Goal: Task Accomplishment & Management: Manage account settings

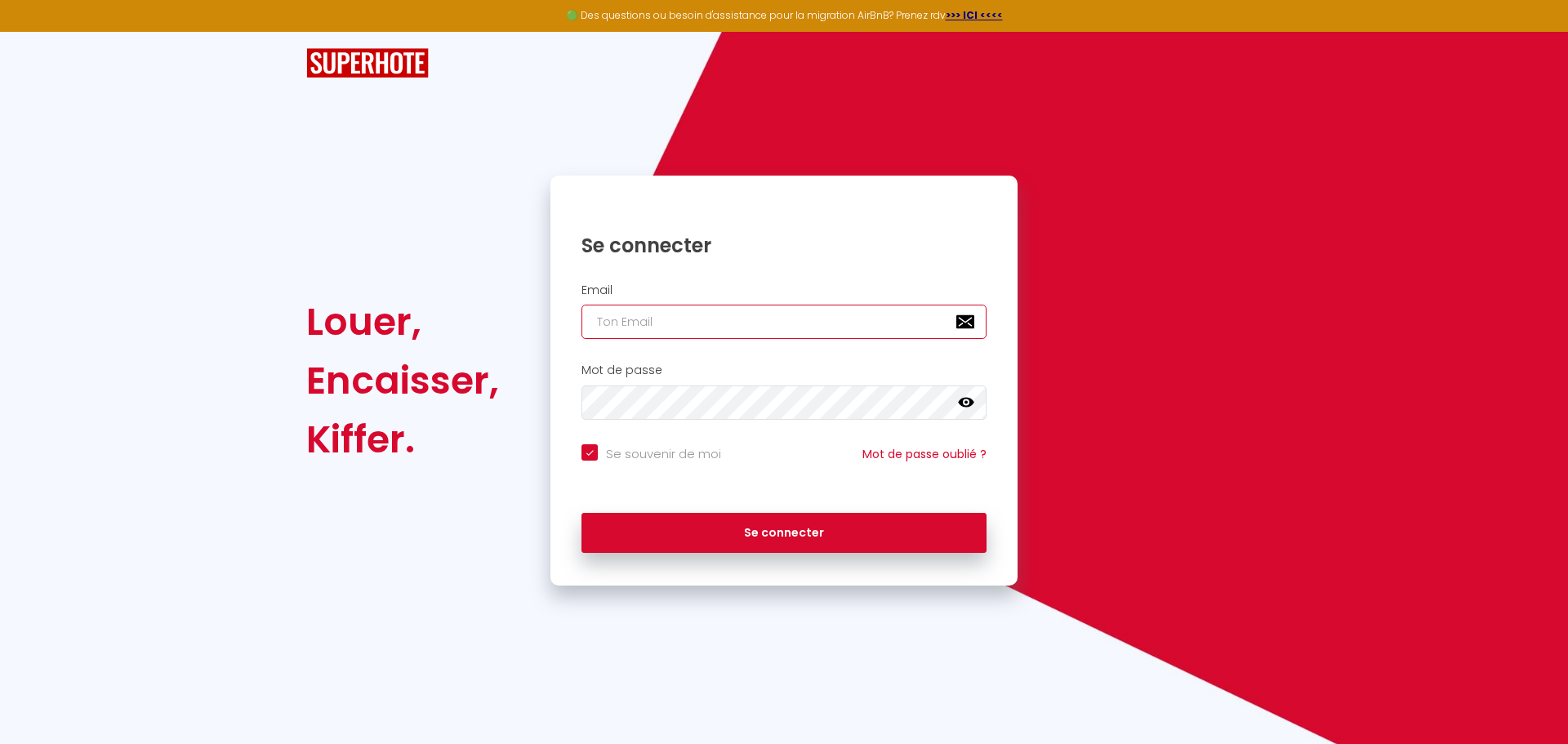
click at [700, 325] on input "email" at bounding box center [784, 321] width 405 height 34
click at [642, 312] on input "email" at bounding box center [784, 321] width 405 height 34
paste input "[EMAIL_ADDRESS][DOMAIN_NAME]"
type input "[EMAIL_ADDRESS][DOMAIN_NAME]"
checkbox input "true"
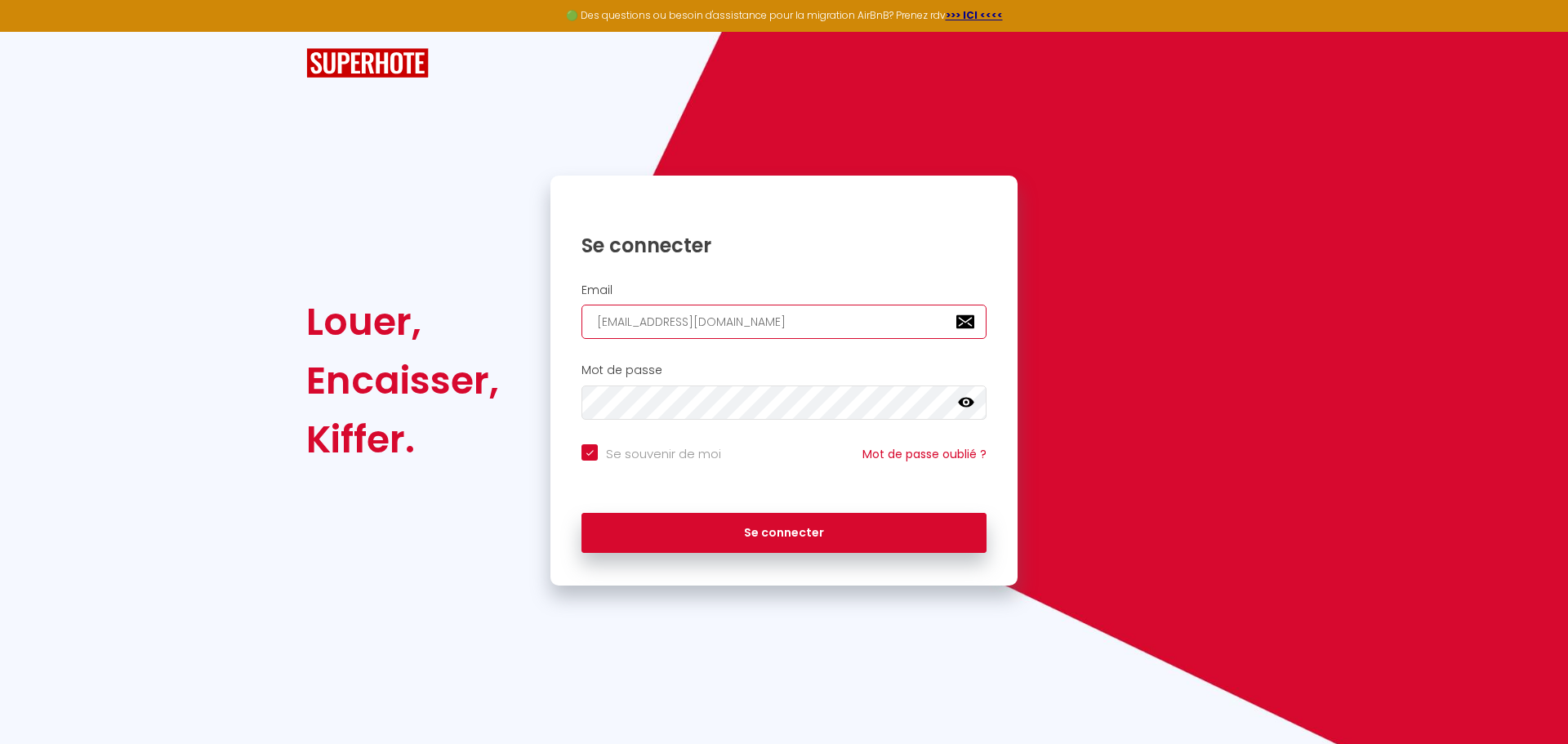
type input "[EMAIL_ADDRESS][DOMAIN_NAME]"
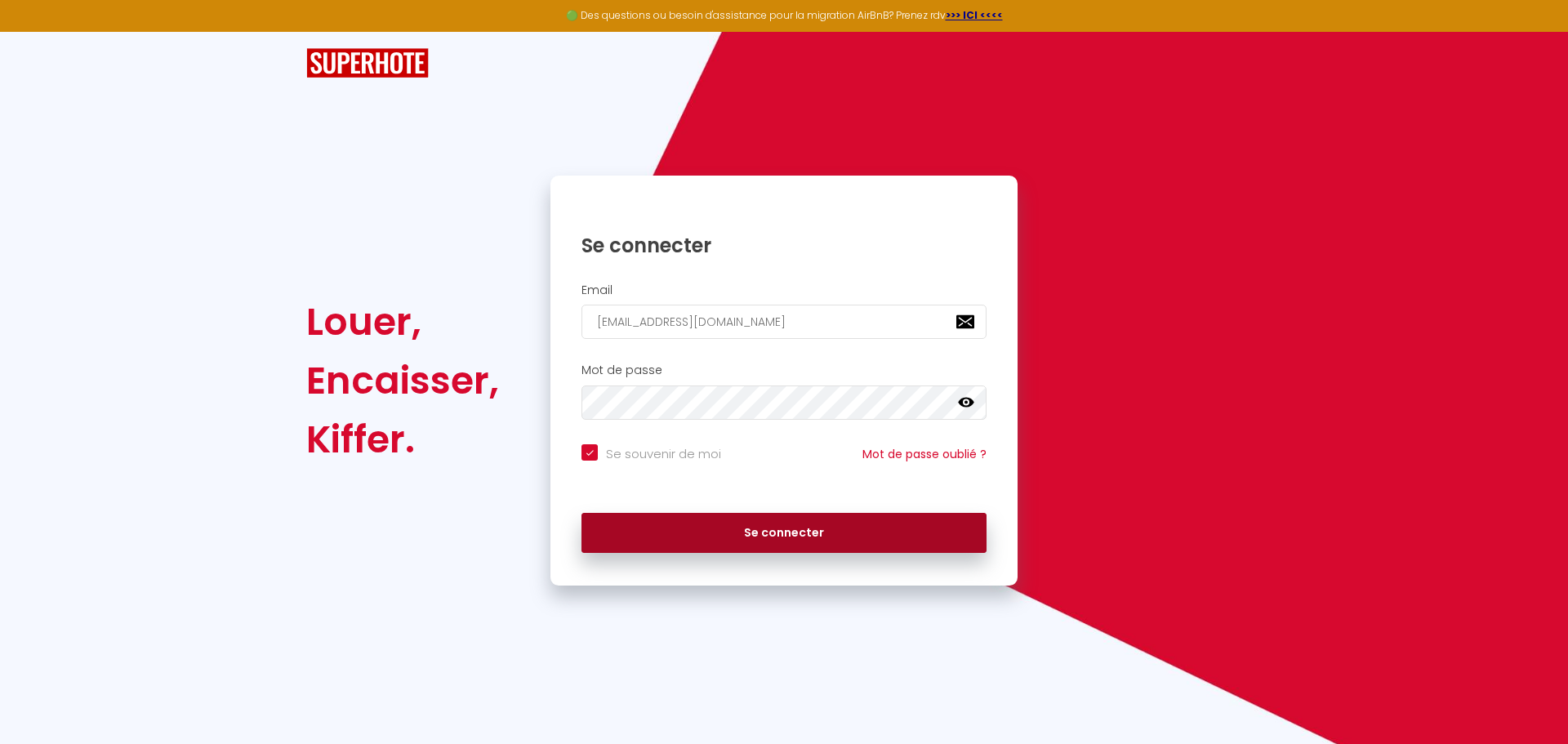
click at [702, 513] on button "Se connecter" at bounding box center [784, 533] width 405 height 41
checkbox input "true"
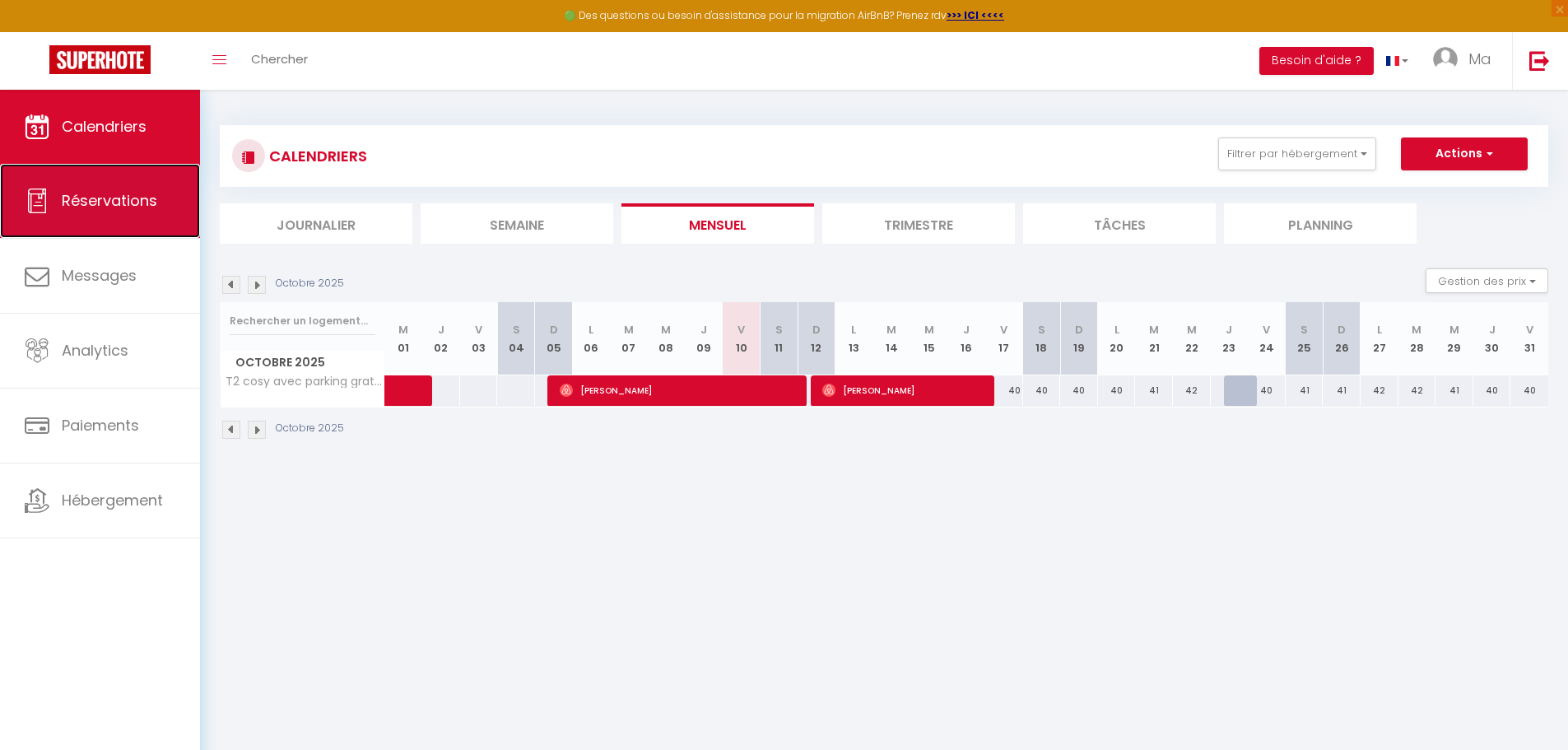
click at [111, 184] on link "Réservations" at bounding box center [100, 201] width 200 height 74
select select "not_cancelled"
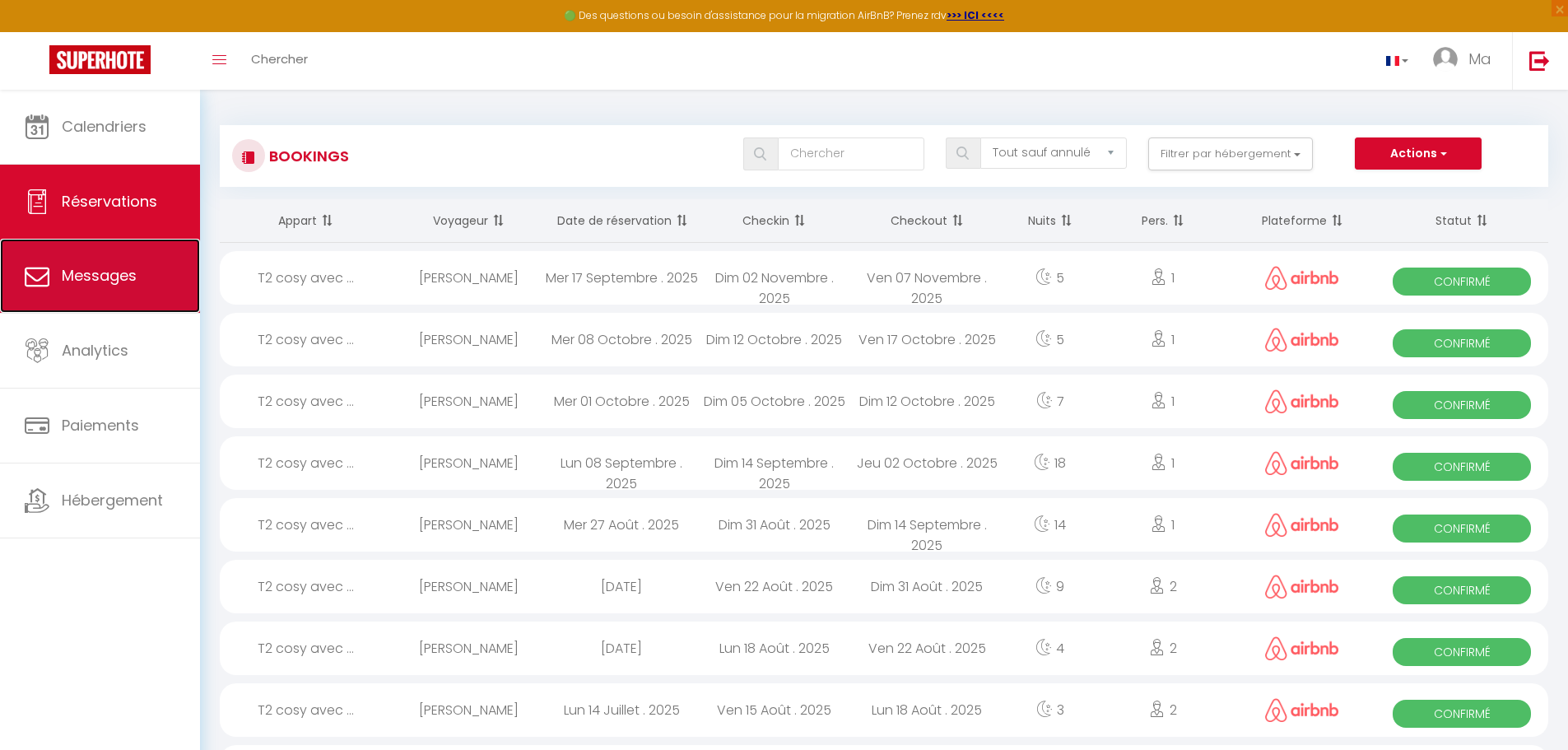
click at [121, 256] on link "Messages" at bounding box center [100, 276] width 200 height 74
select select "message"
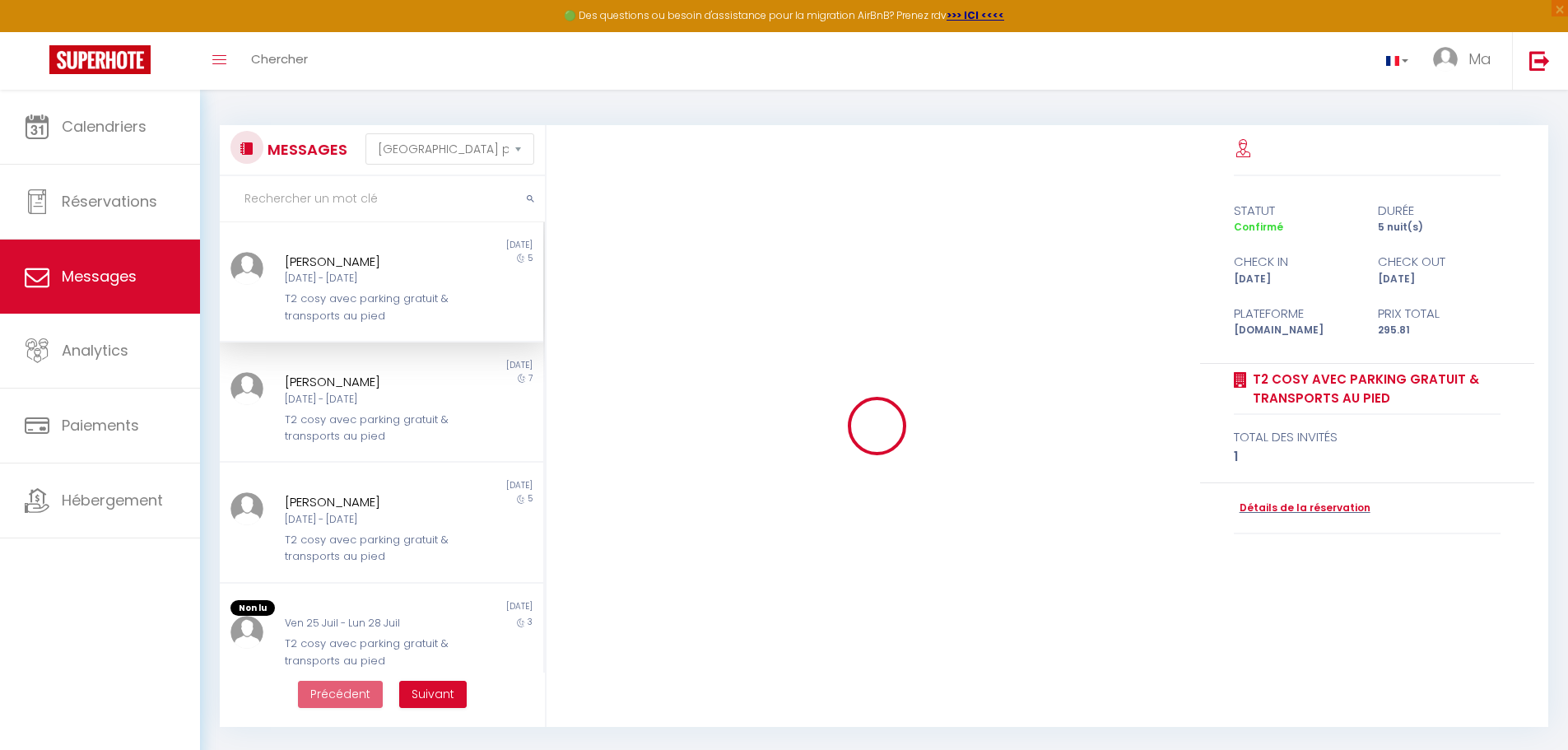
scroll to position [1051, 0]
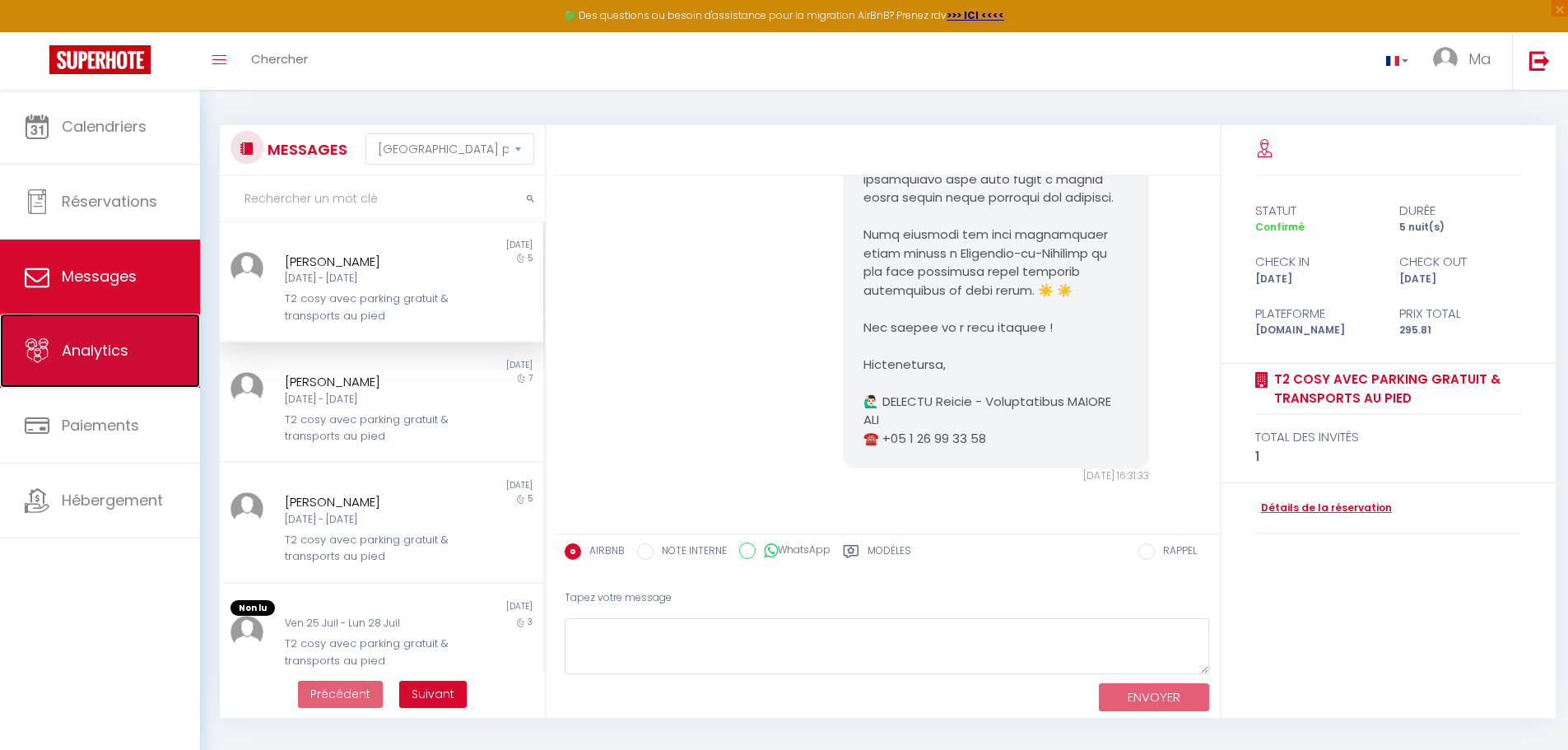
click at [124, 358] on span "Analytics" at bounding box center [95, 349] width 67 height 20
select select "2025"
select select "10"
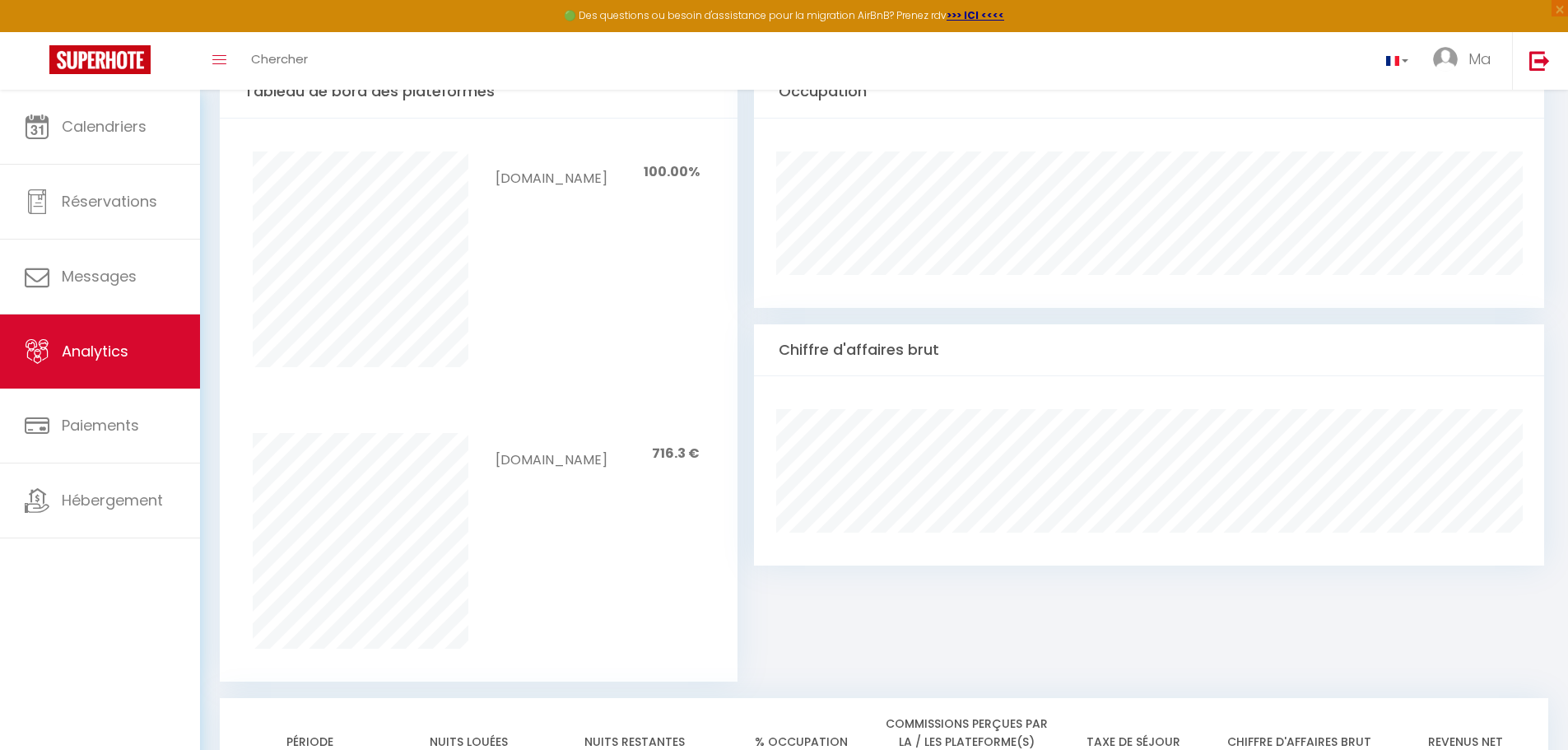
scroll to position [694, 0]
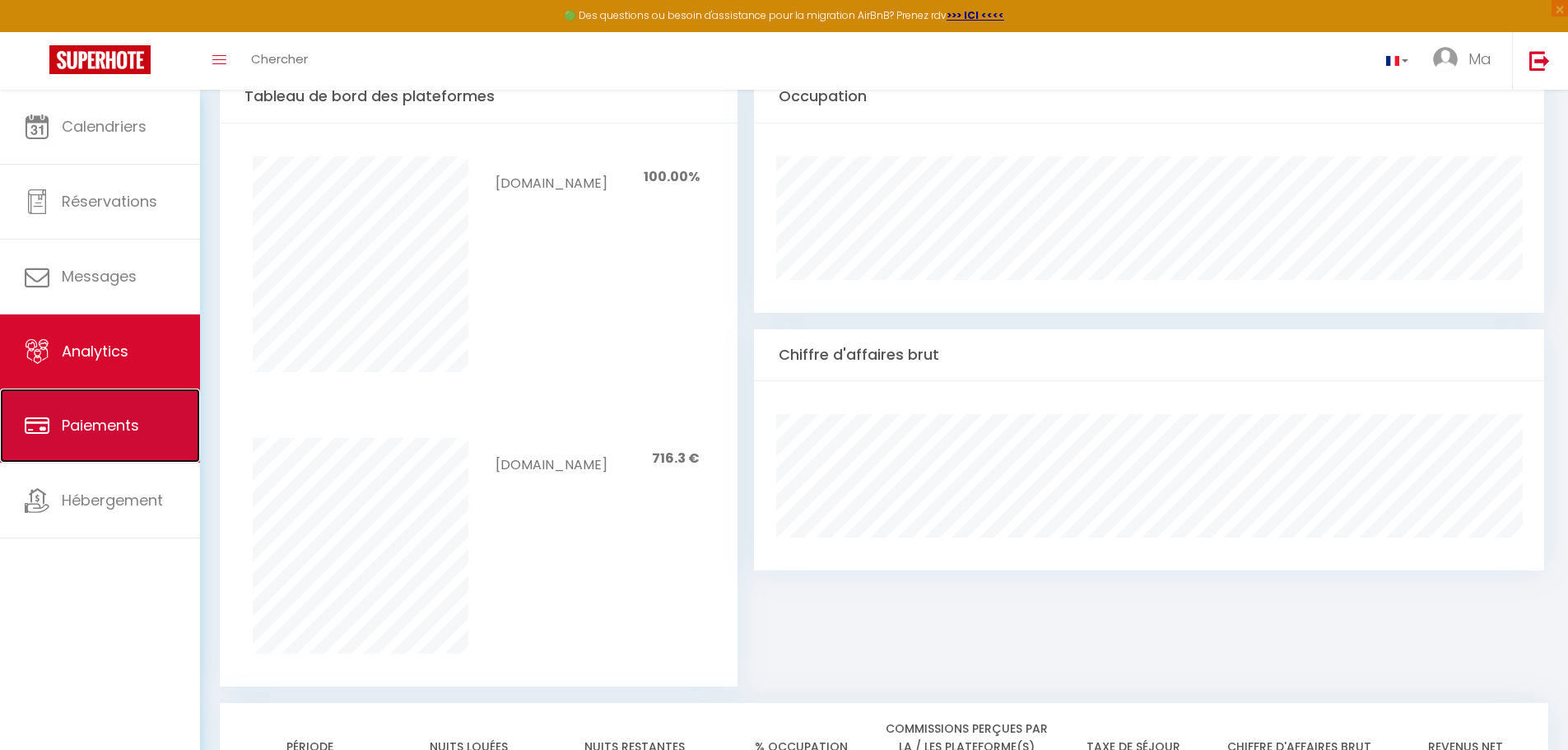
click at [132, 438] on link "Paiements" at bounding box center [100, 425] width 200 height 74
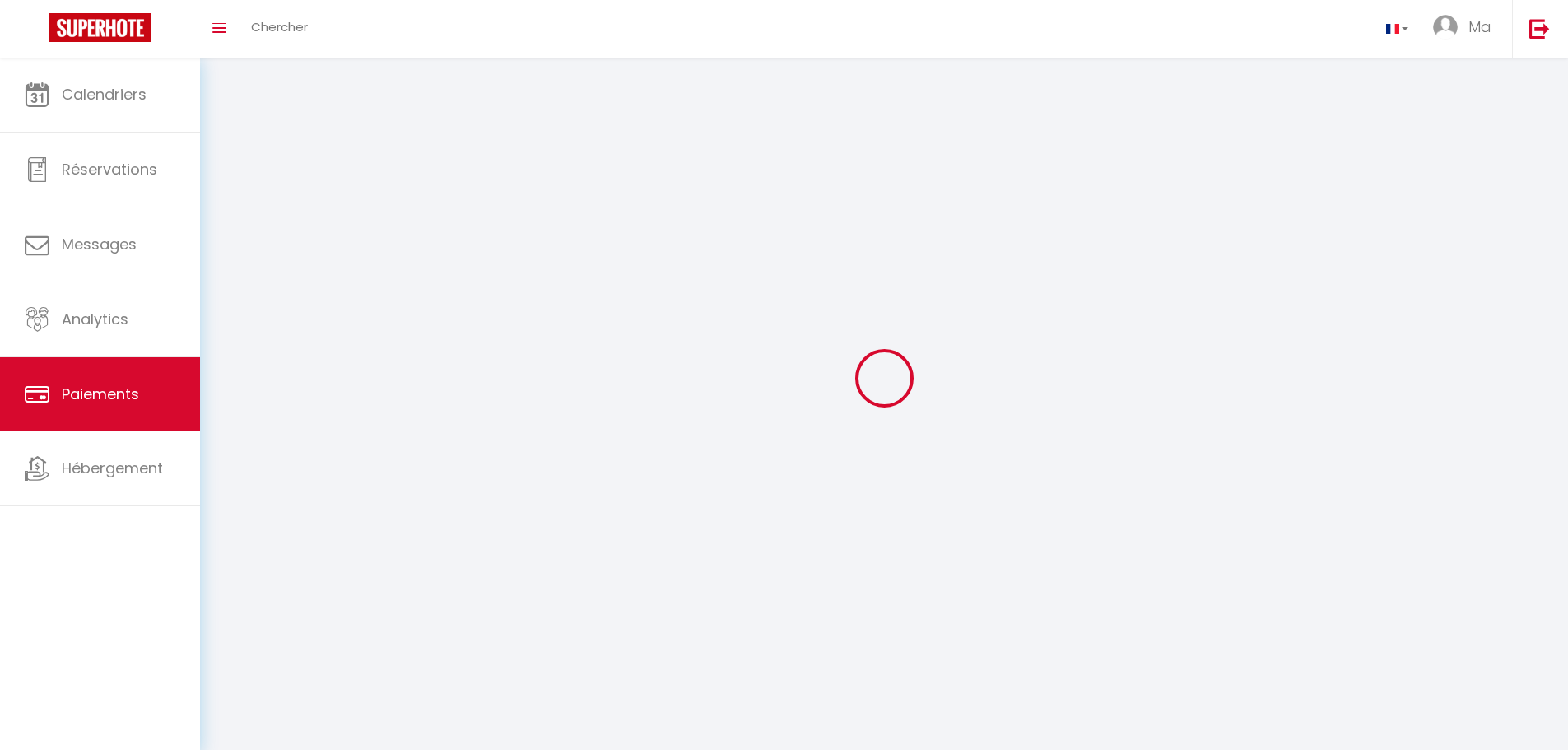
select select "2"
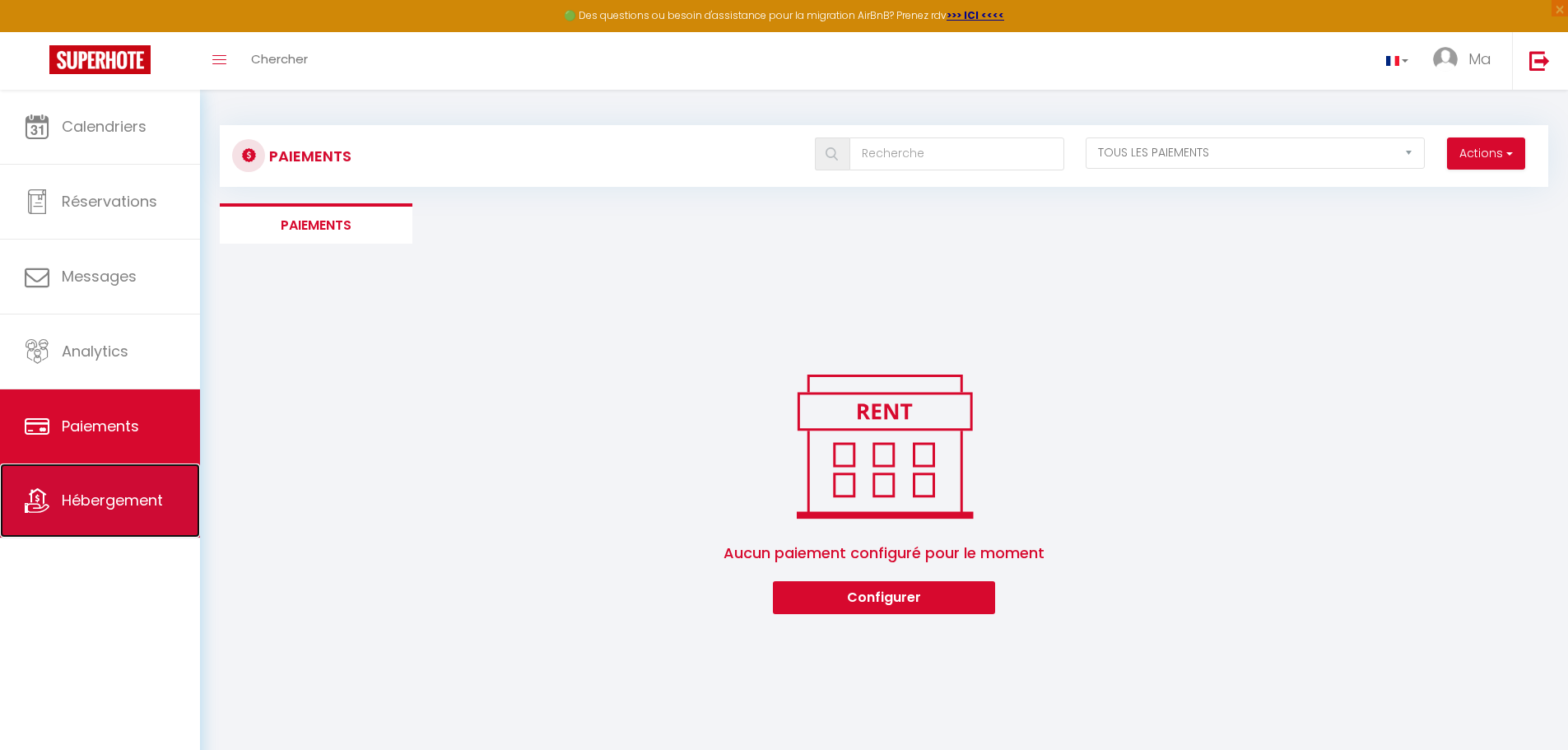
click at [146, 502] on span "Hébergement" at bounding box center [112, 499] width 101 height 20
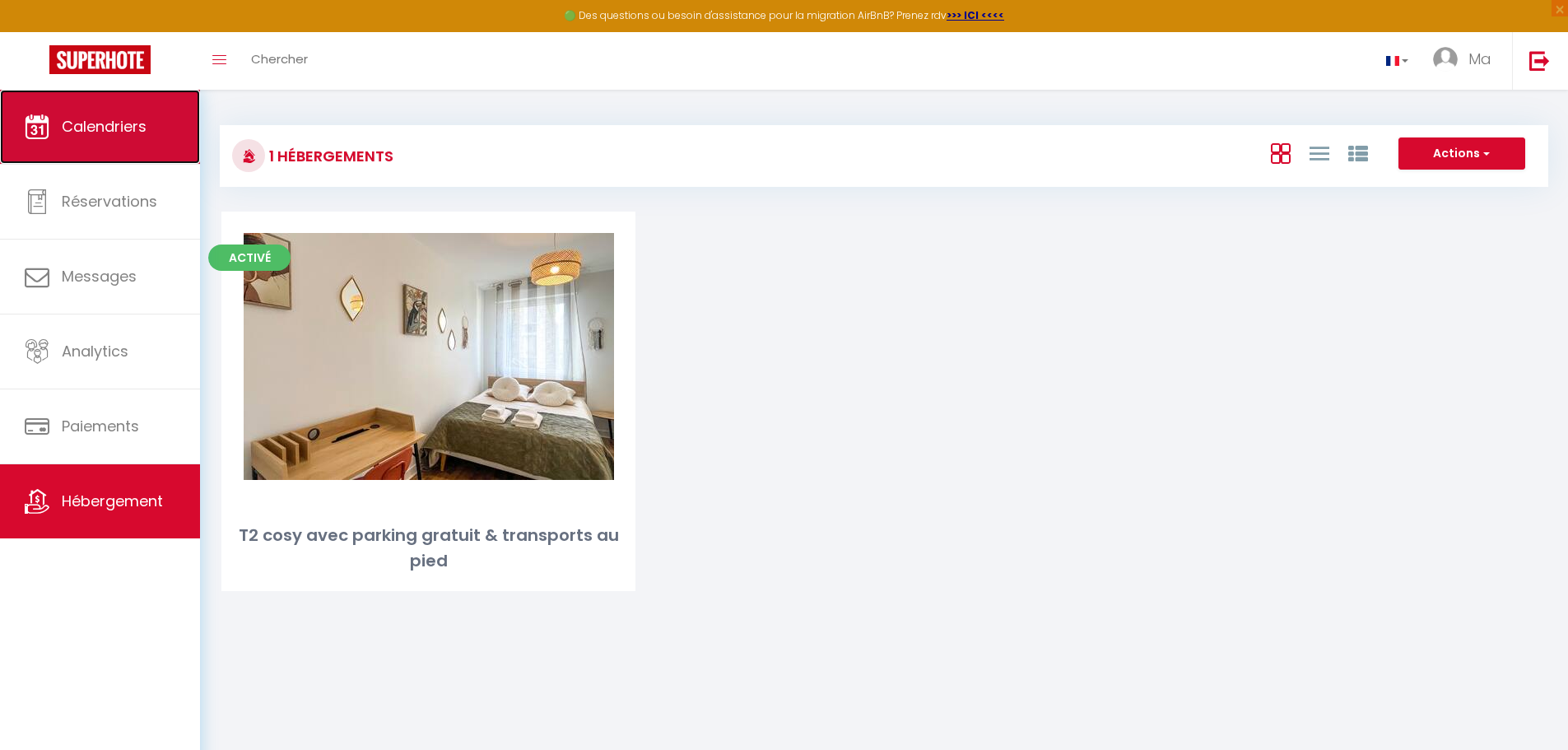
click at [80, 143] on link "Calendriers" at bounding box center [100, 127] width 200 height 74
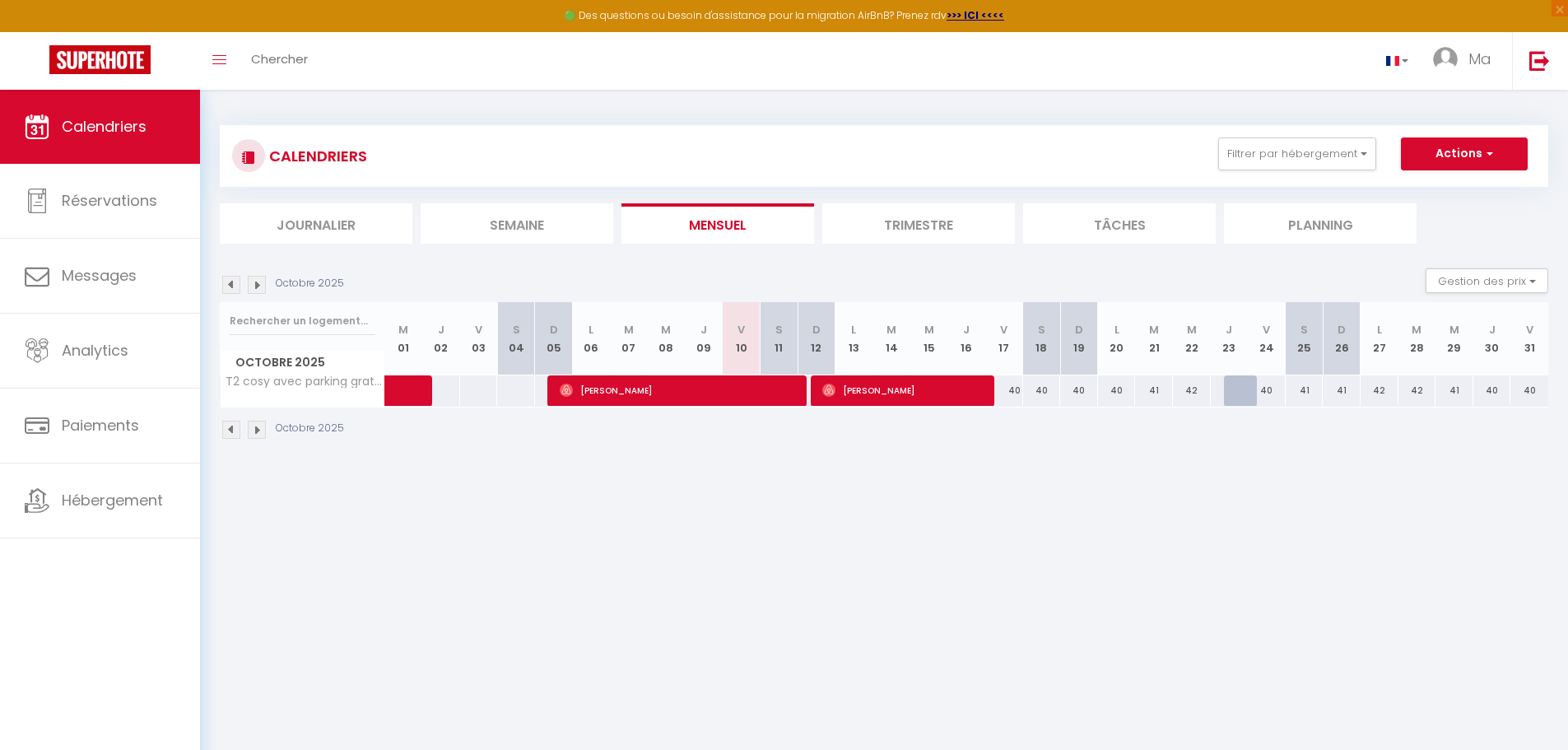
click at [949, 231] on li "Trimestre" at bounding box center [919, 223] width 192 height 41
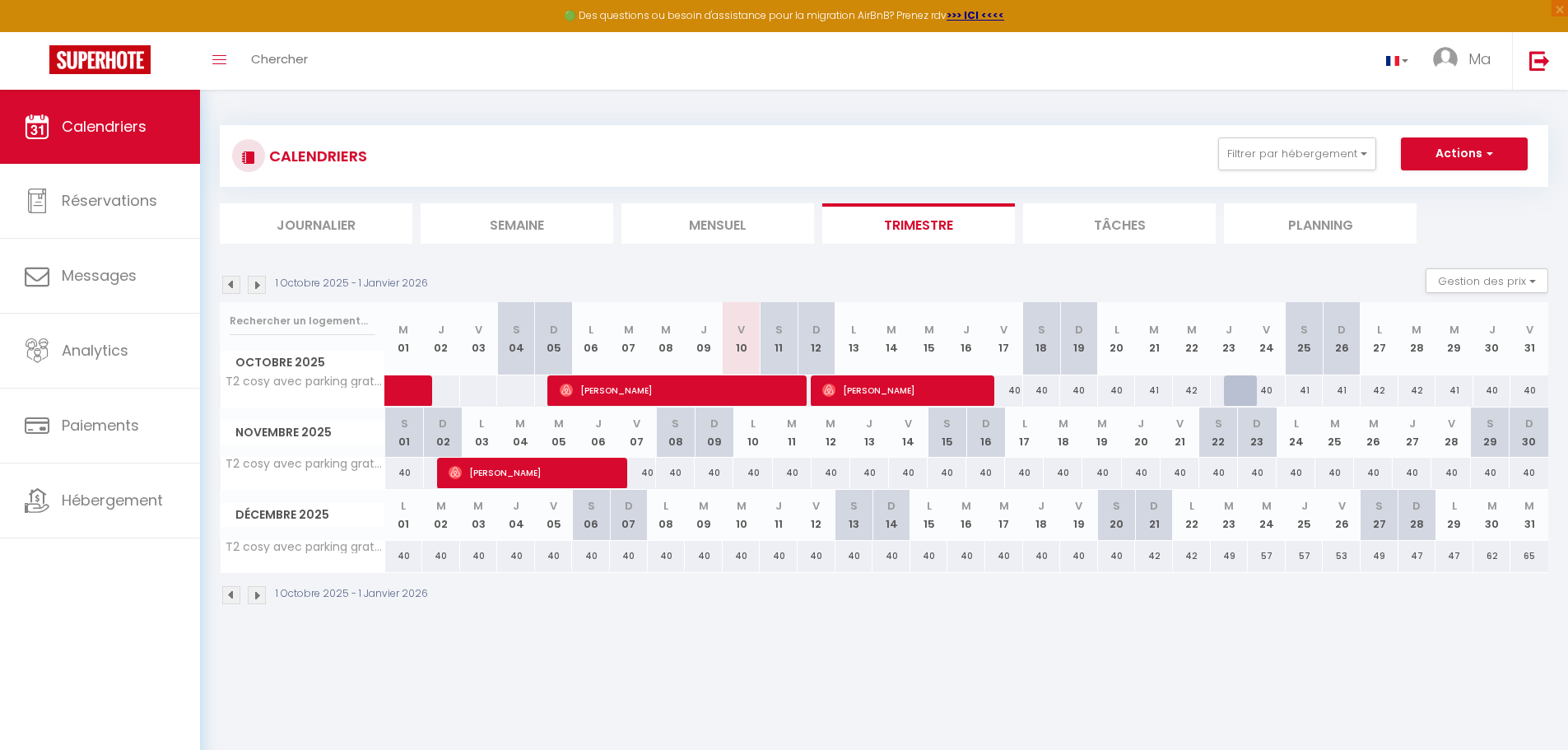
click at [1114, 227] on li "Tâches" at bounding box center [1120, 223] width 192 height 41
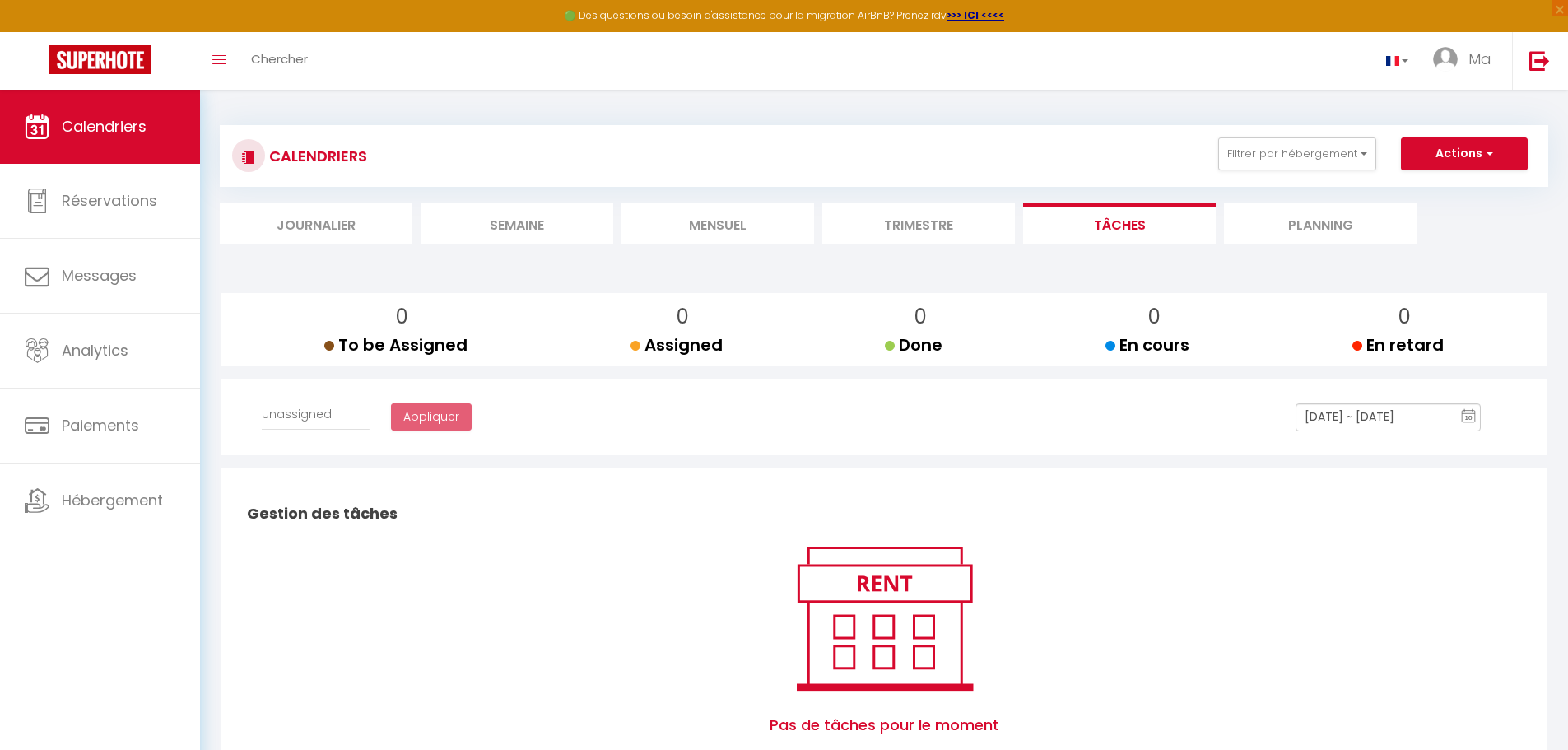
select select
click at [927, 226] on li "Trimestre" at bounding box center [919, 223] width 192 height 41
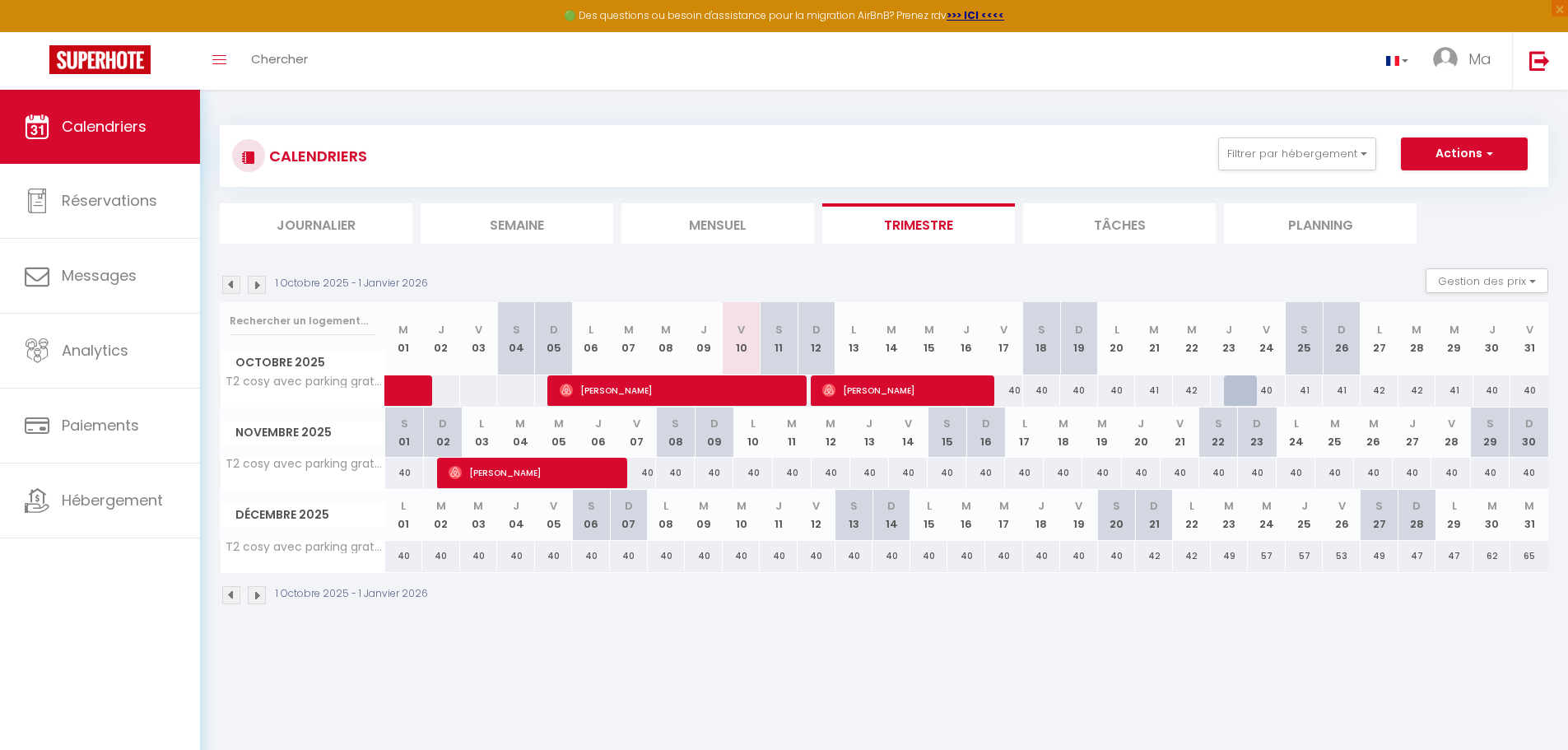
click at [724, 241] on li "Mensuel" at bounding box center [717, 223] width 192 height 41
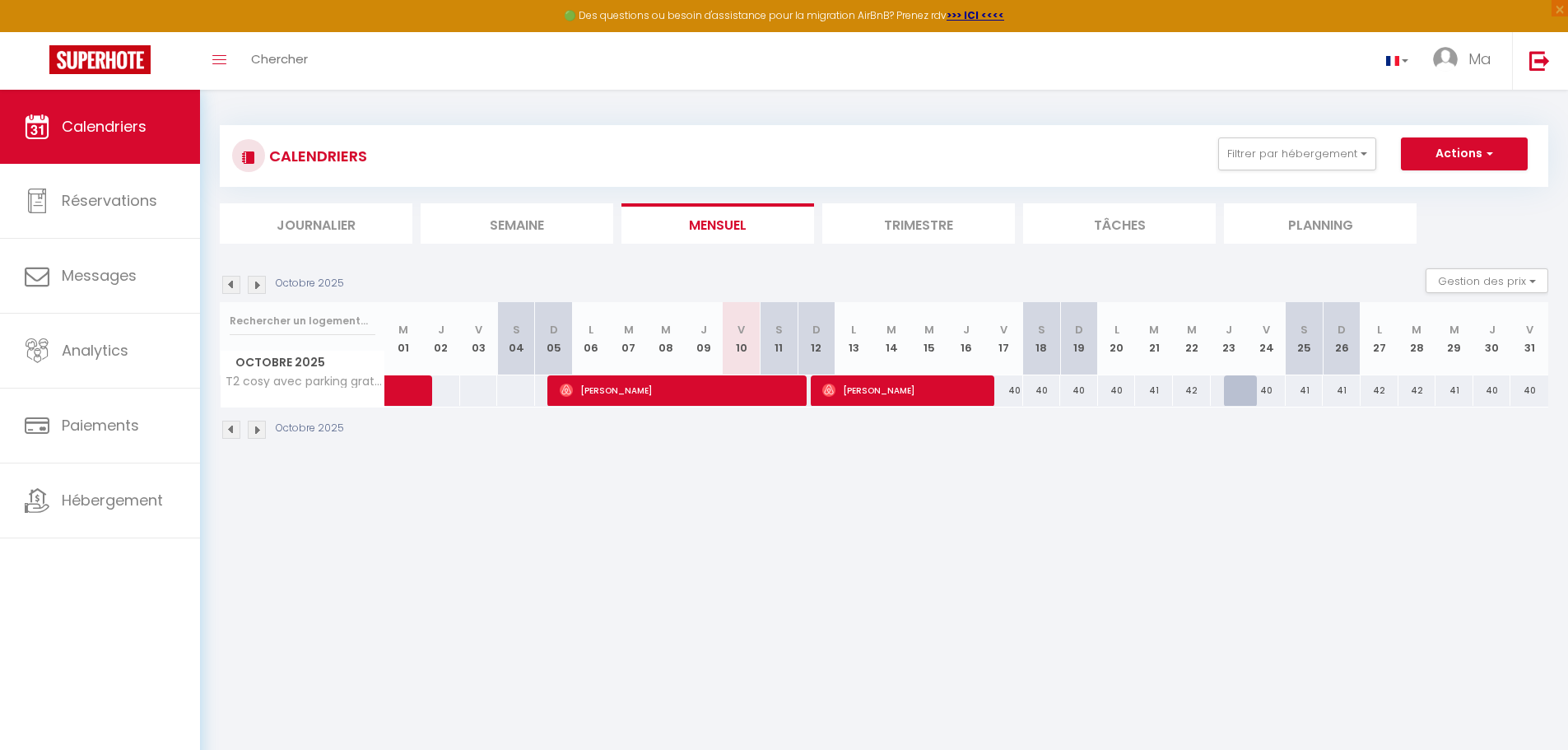
click at [544, 229] on li "Semaine" at bounding box center [517, 223] width 192 height 41
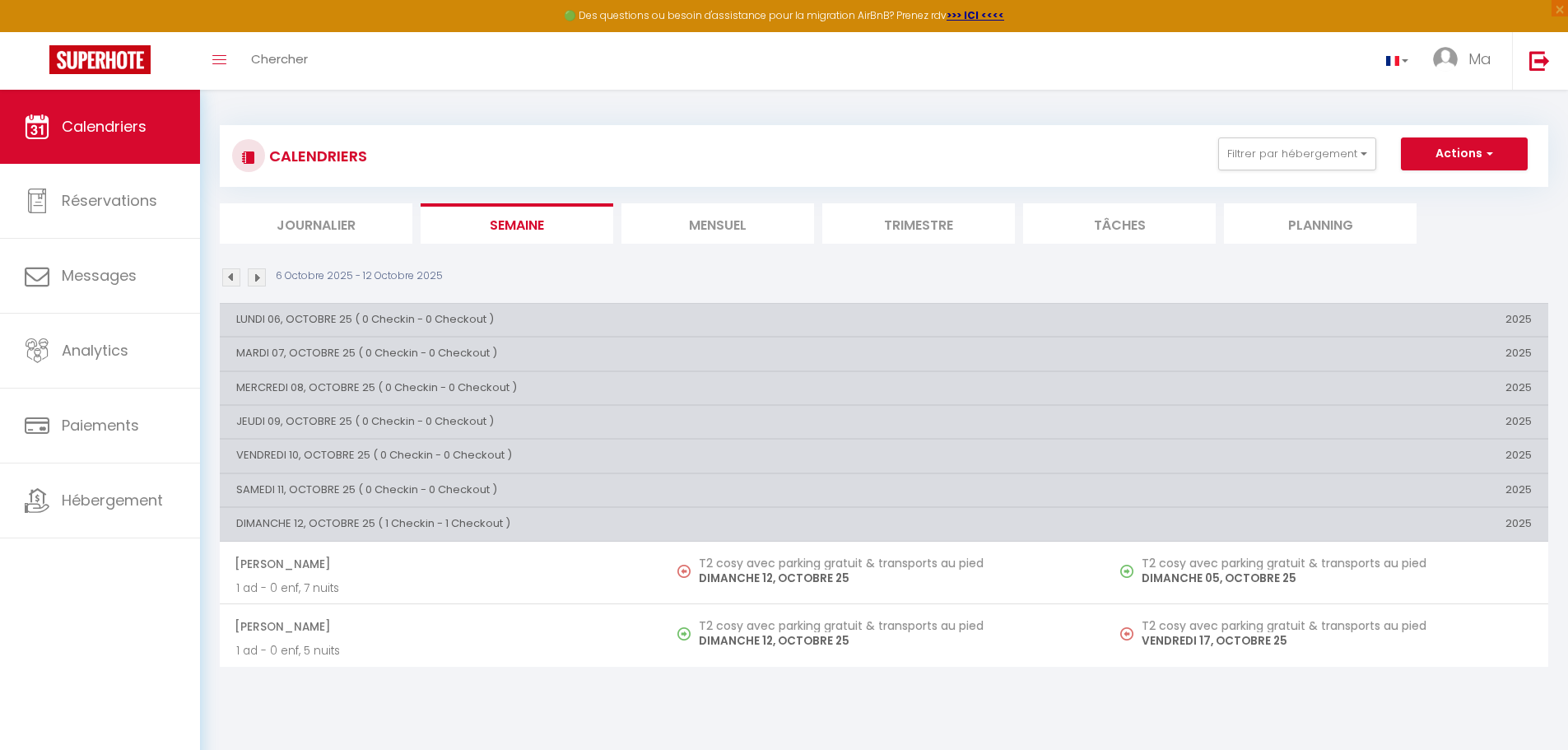
click at [759, 227] on li "Mensuel" at bounding box center [717, 223] width 192 height 41
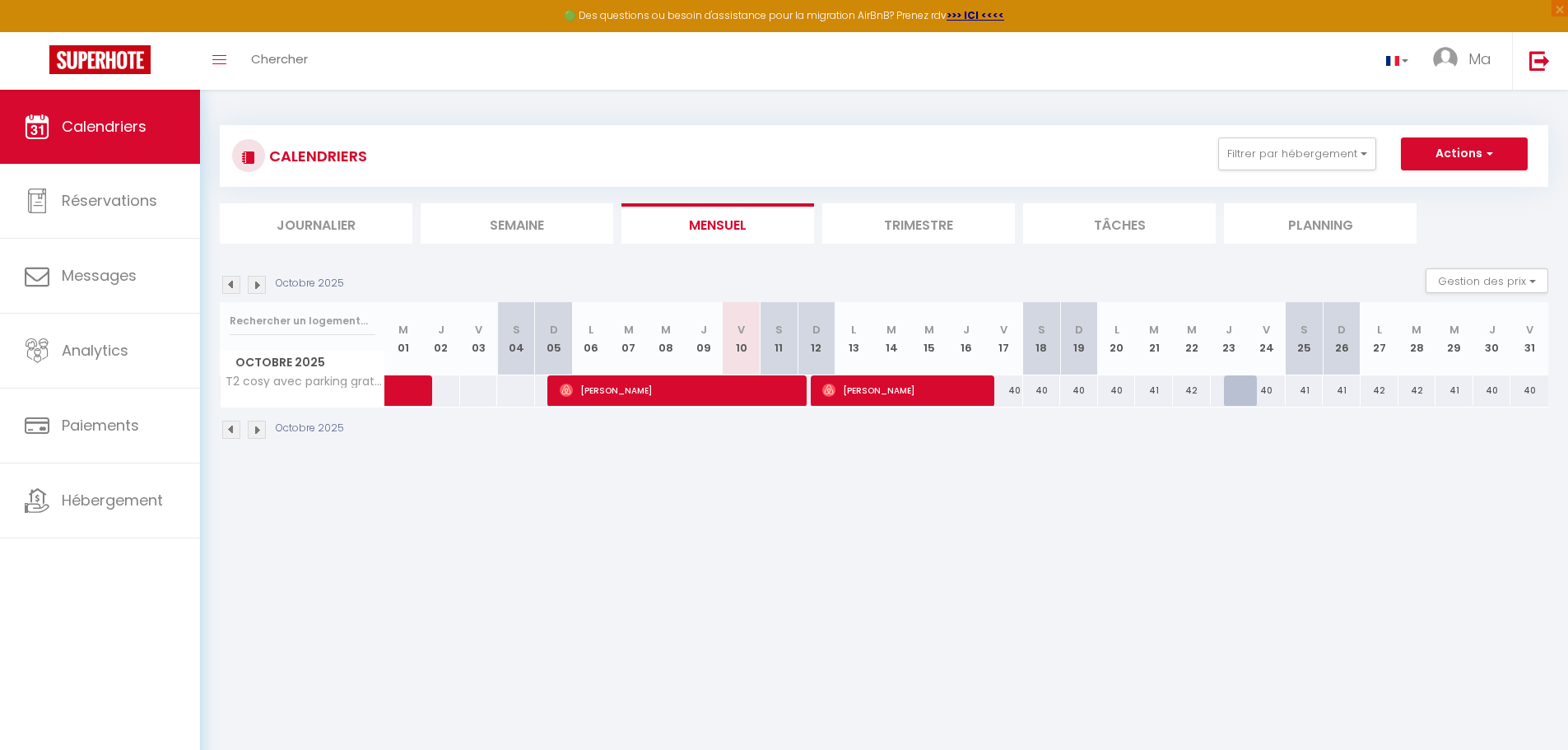
click at [326, 229] on li "Journalier" at bounding box center [316, 223] width 192 height 41
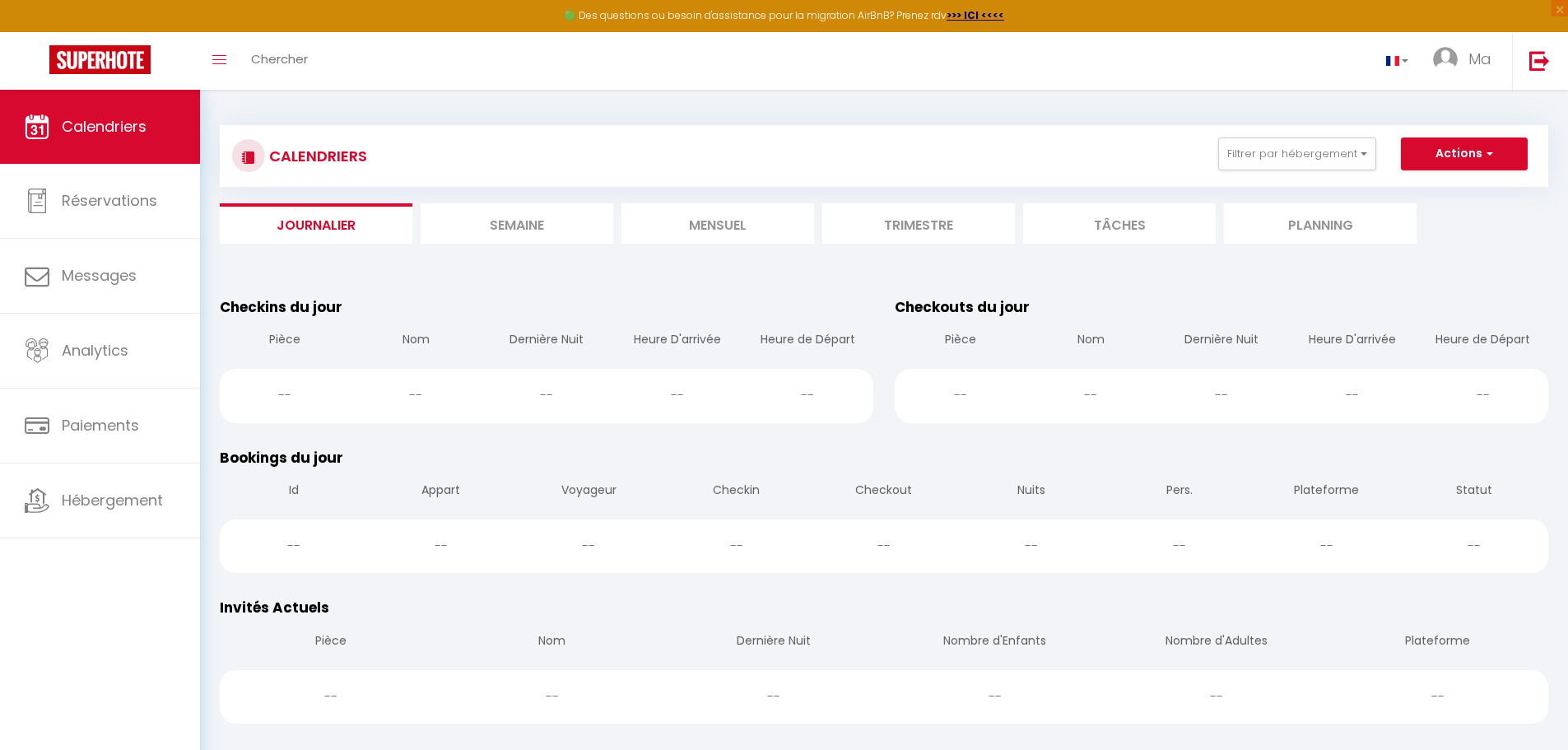
click at [712, 217] on li "Mensuel" at bounding box center [717, 223] width 192 height 41
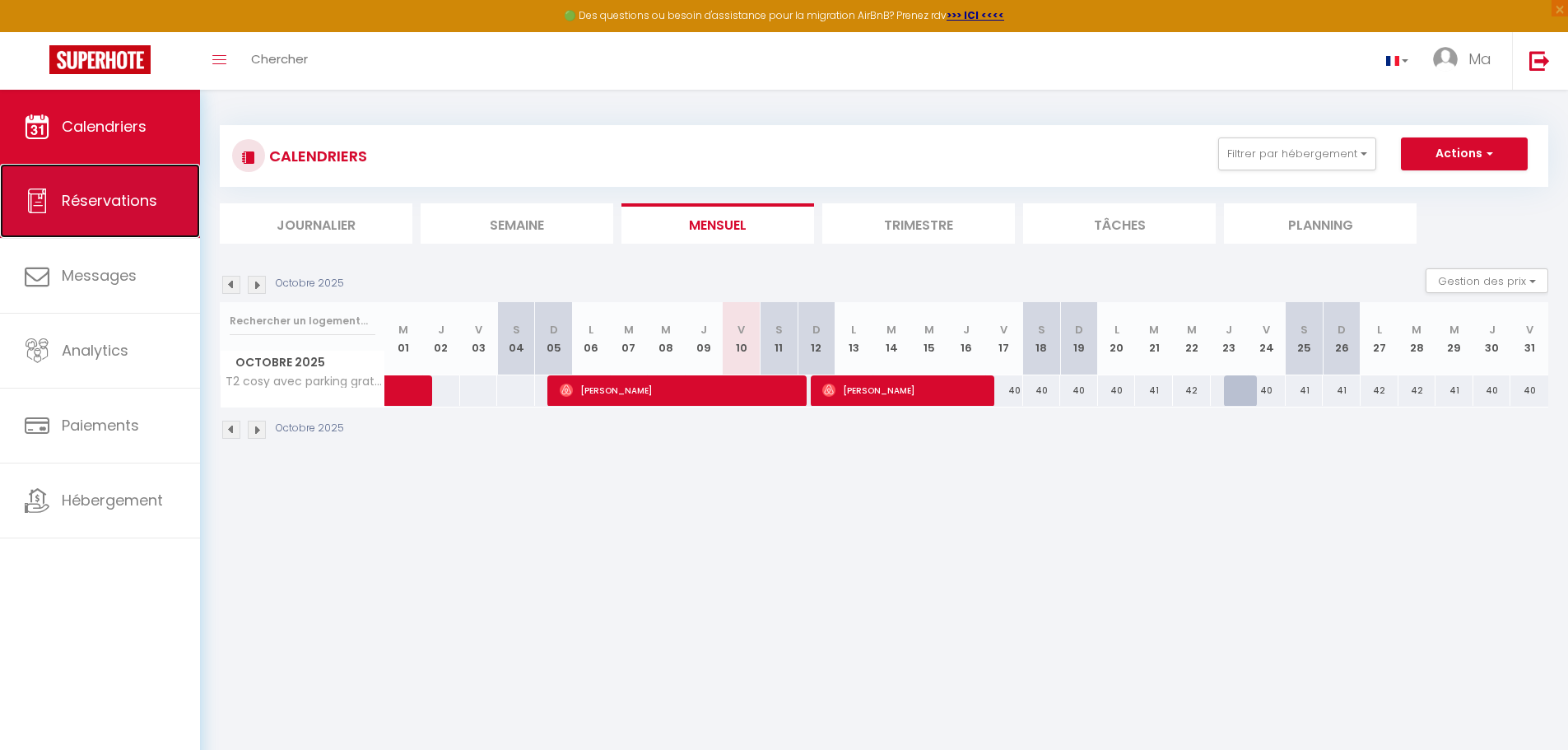
click at [110, 184] on link "Réservations" at bounding box center [100, 201] width 200 height 74
select select "not_cancelled"
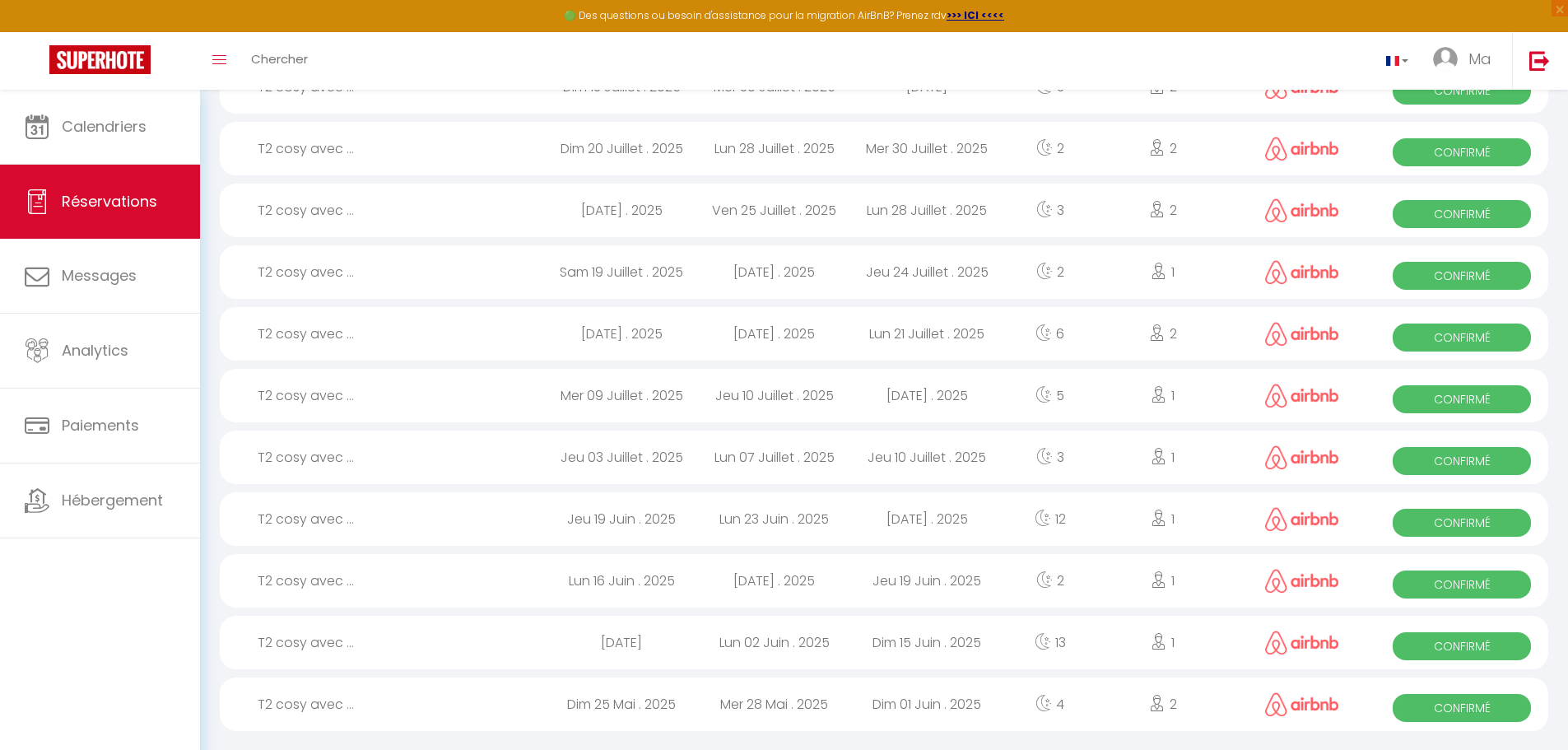
scroll to position [944, 0]
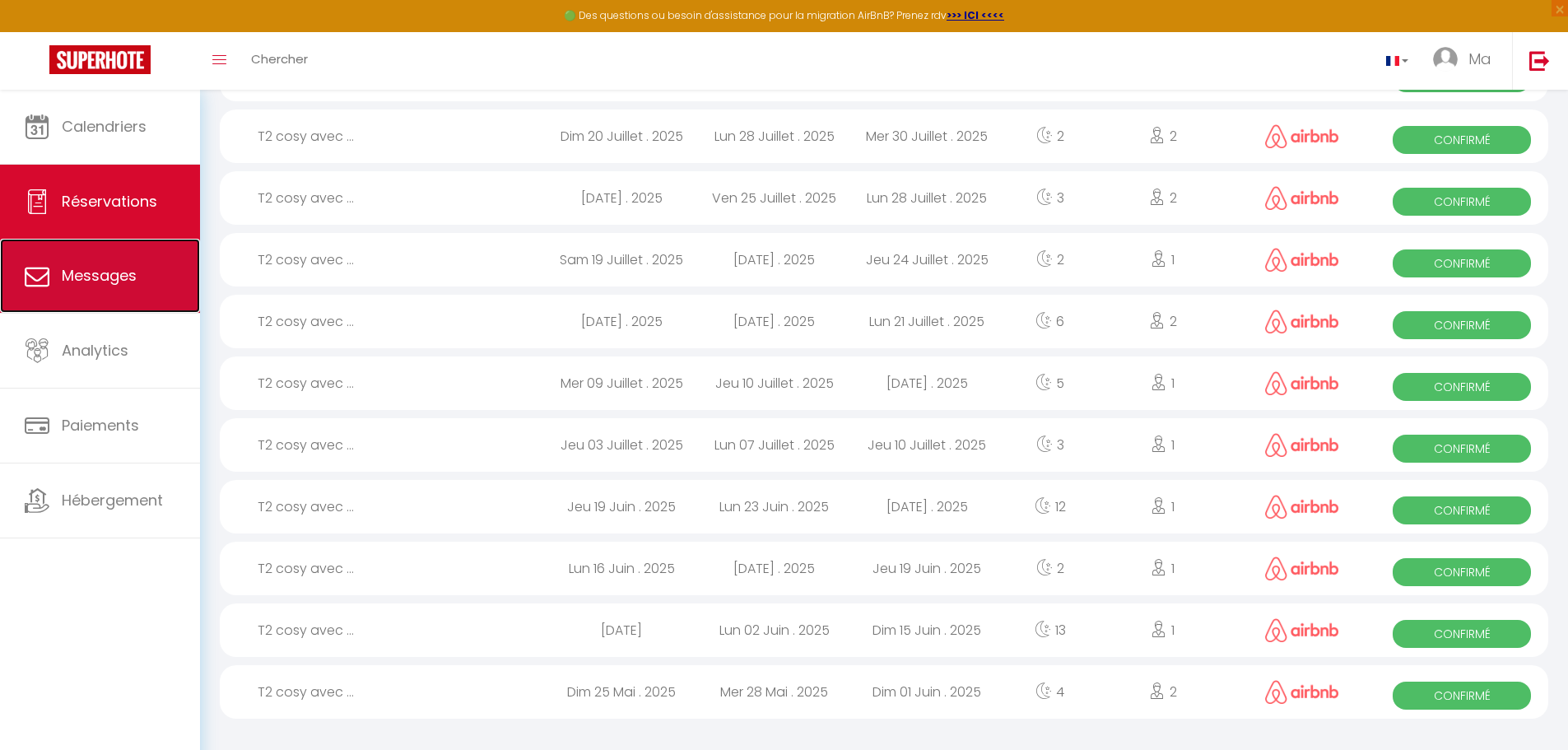
click at [113, 289] on link "Messages" at bounding box center [100, 276] width 200 height 74
select select "message"
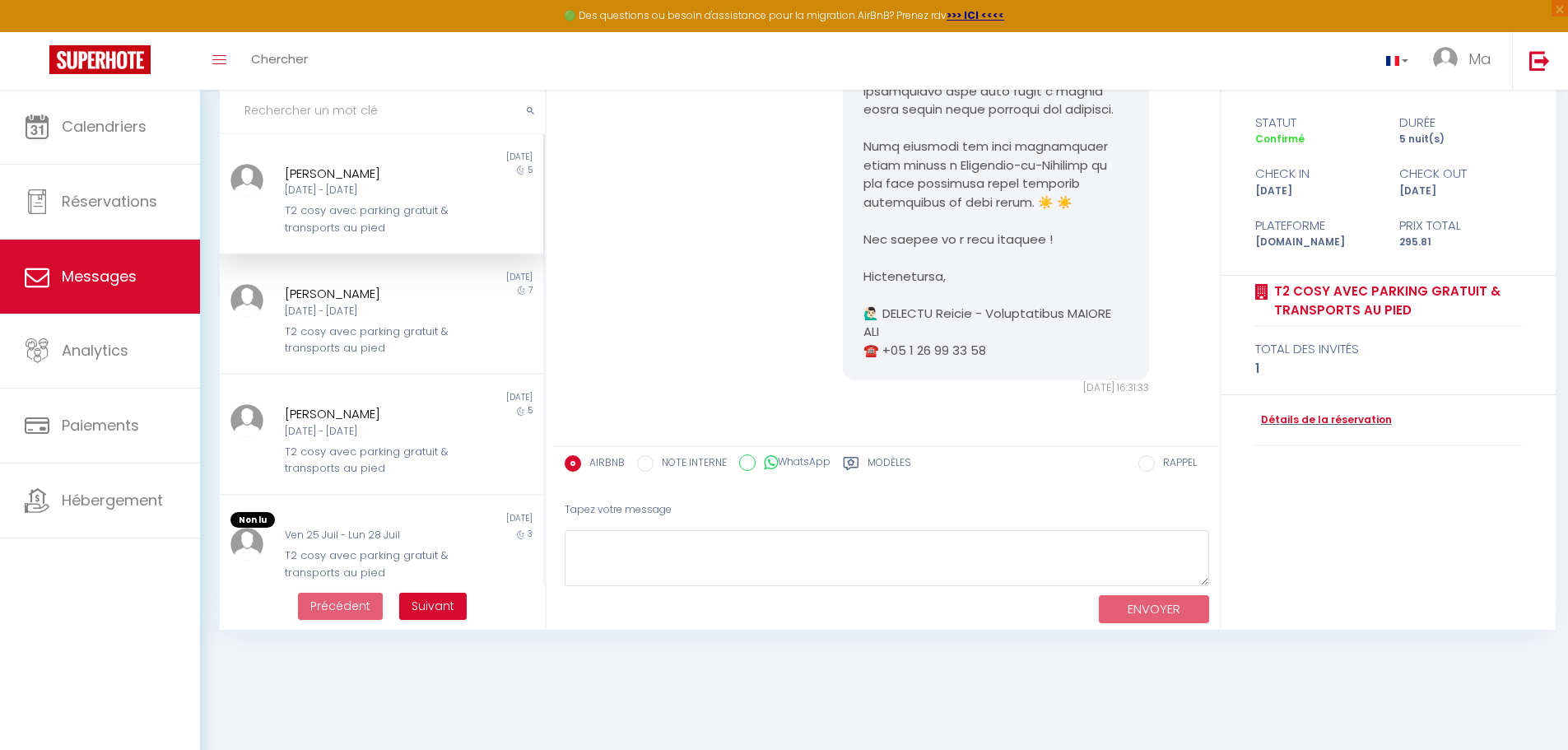
scroll to position [90, 0]
click at [342, 314] on div "[DATE] - [DATE]" at bounding box center [368, 310] width 167 height 16
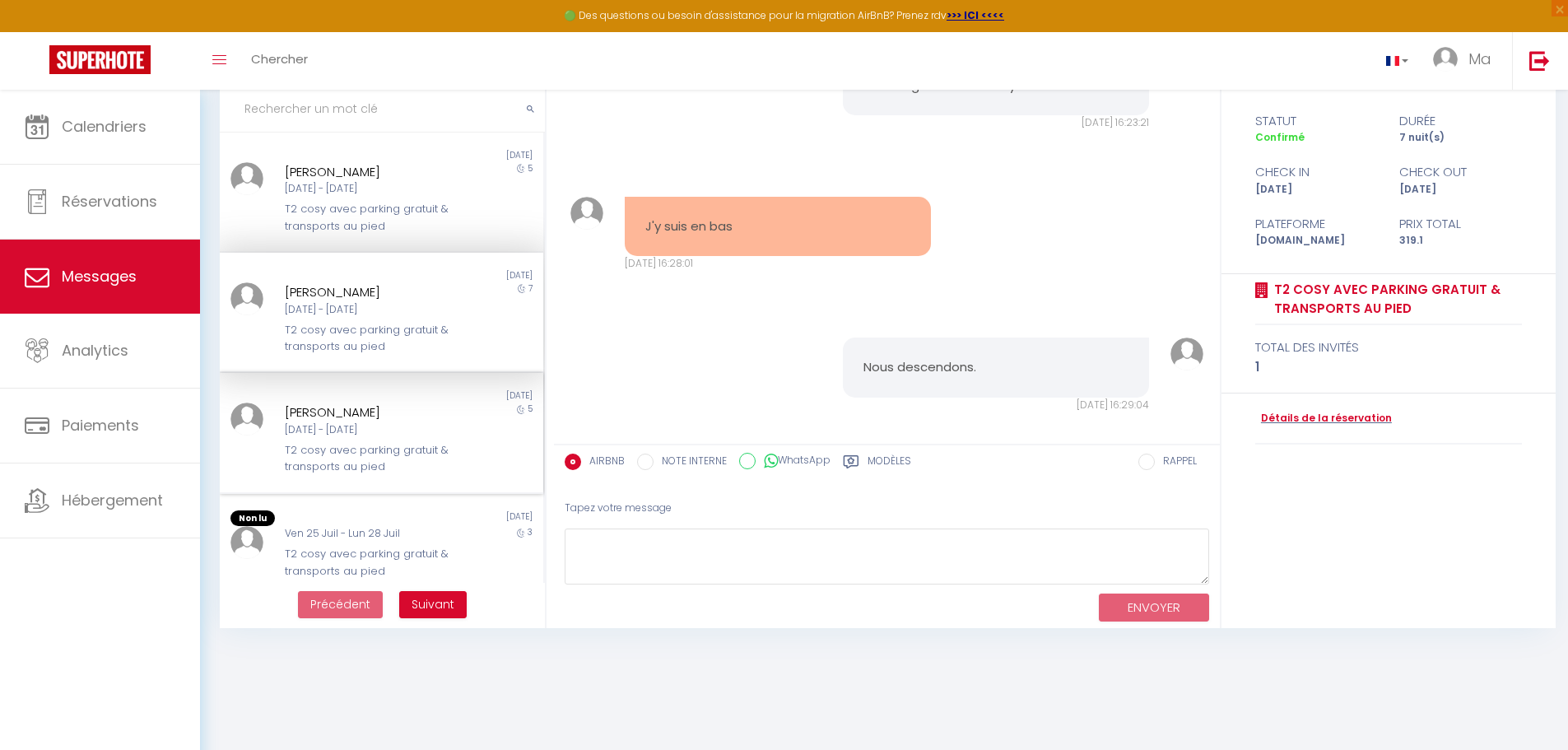
click at [341, 412] on div "[PERSON_NAME]" at bounding box center [368, 412] width 167 height 19
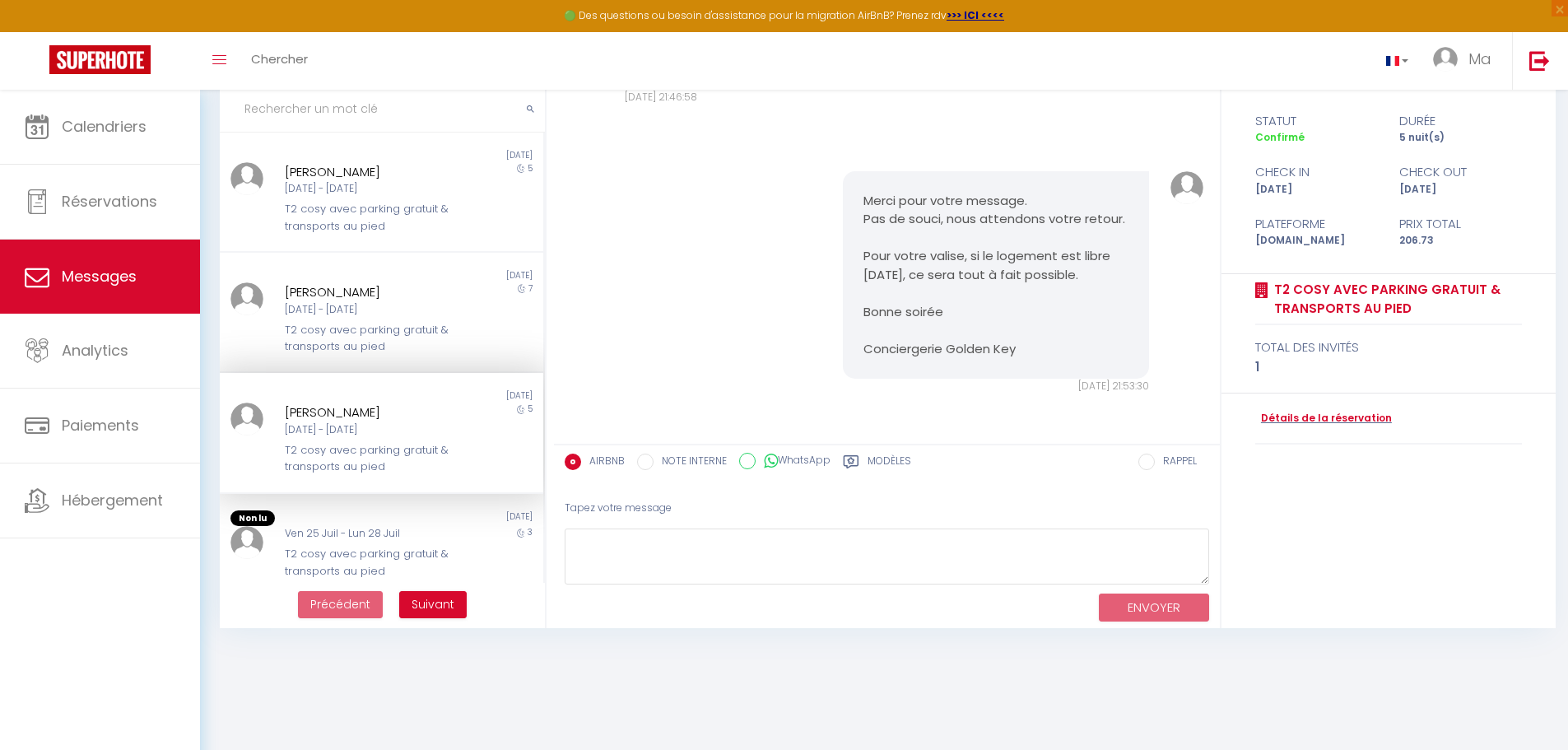
scroll to position [1955, 0]
click at [363, 277] on div "Non lu" at bounding box center [300, 275] width 161 height 13
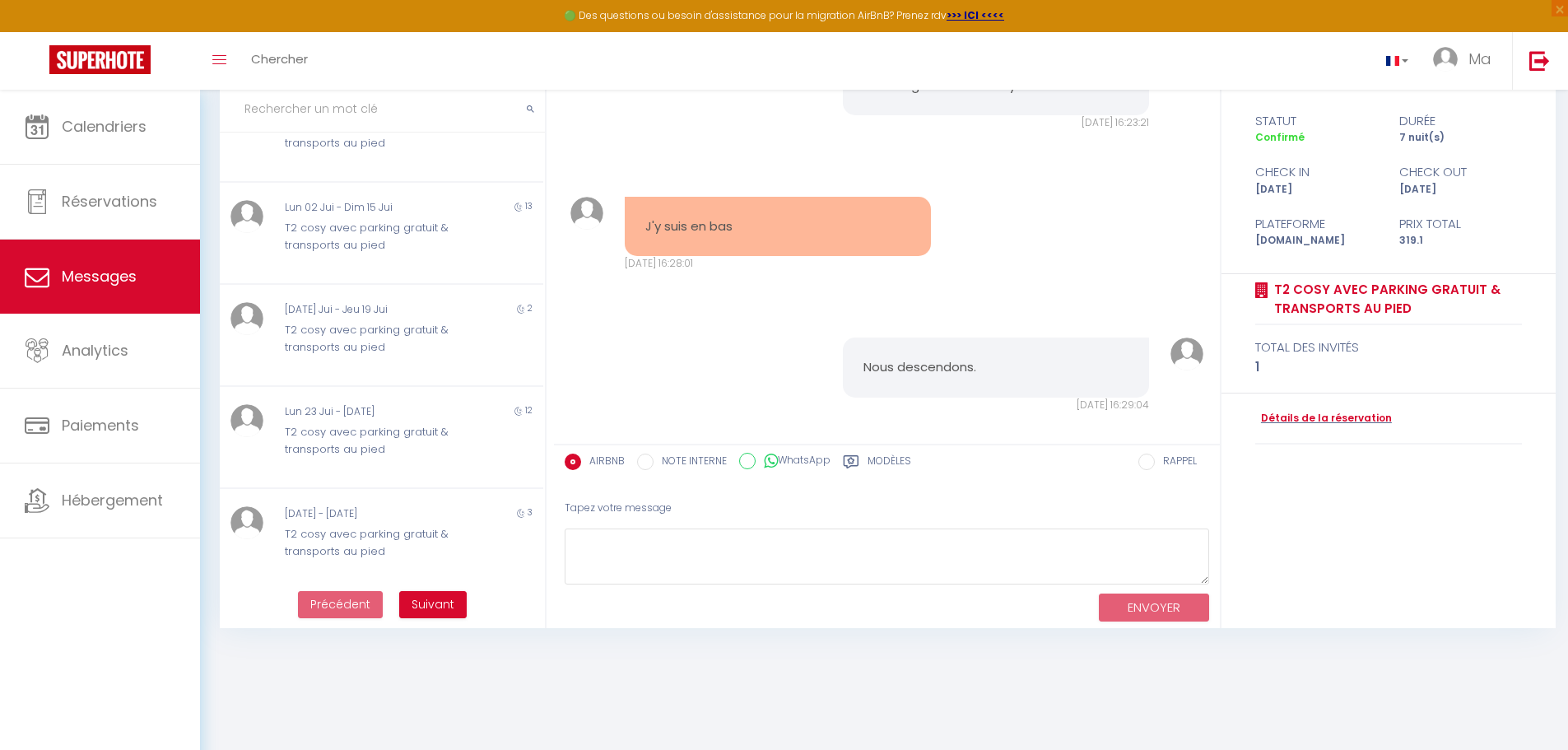
scroll to position [629, 0]
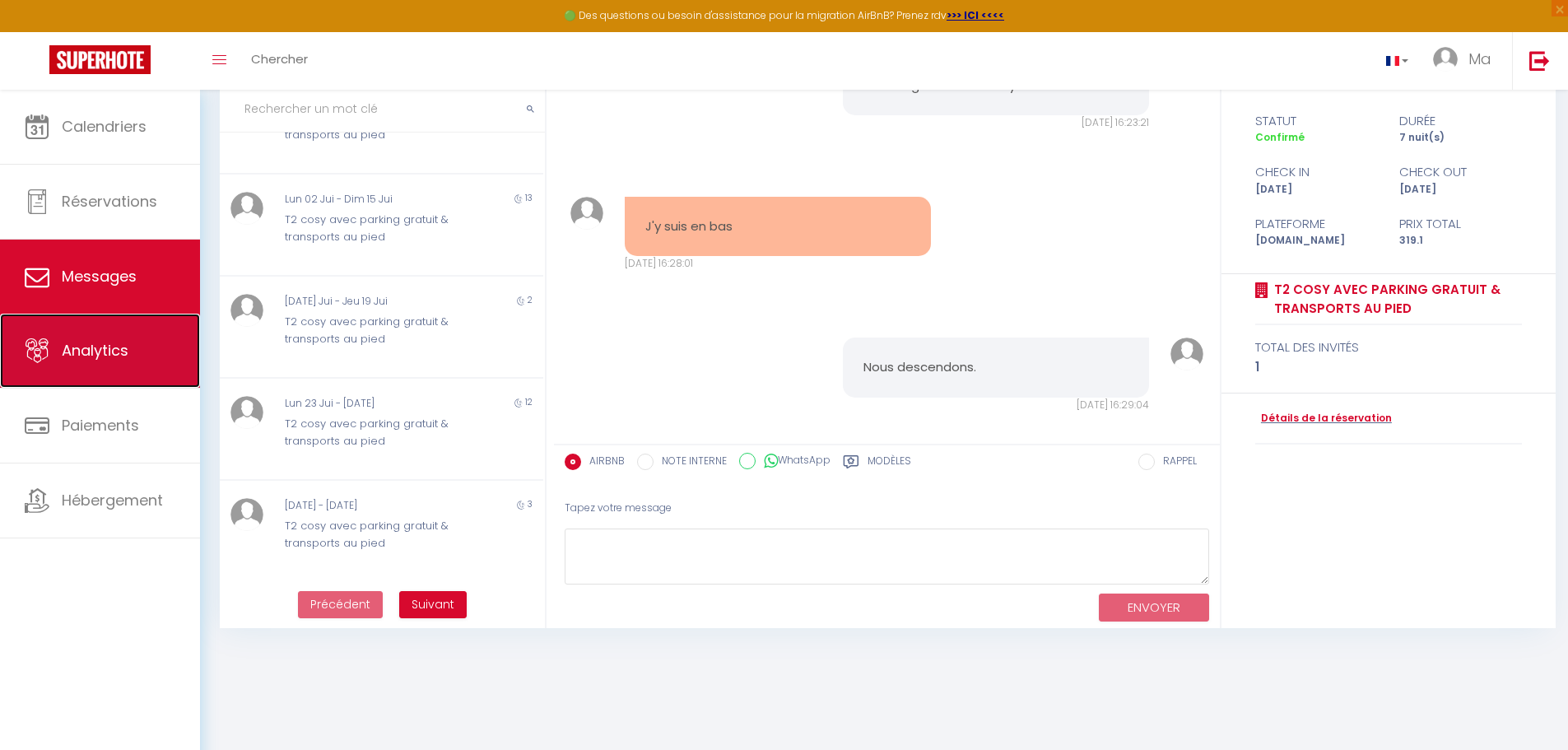
click at [158, 363] on link "Analytics" at bounding box center [100, 350] width 200 height 74
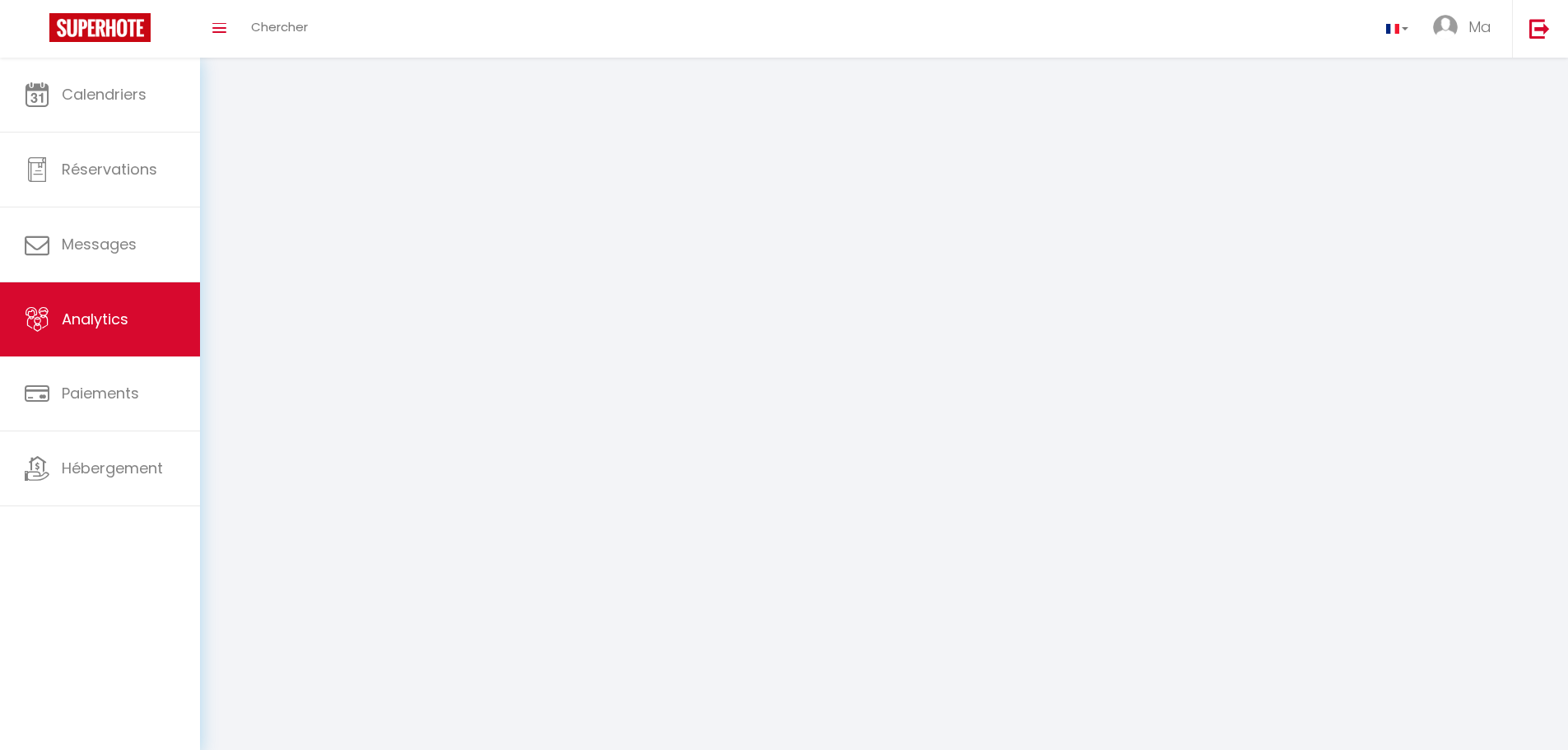
select select "2025"
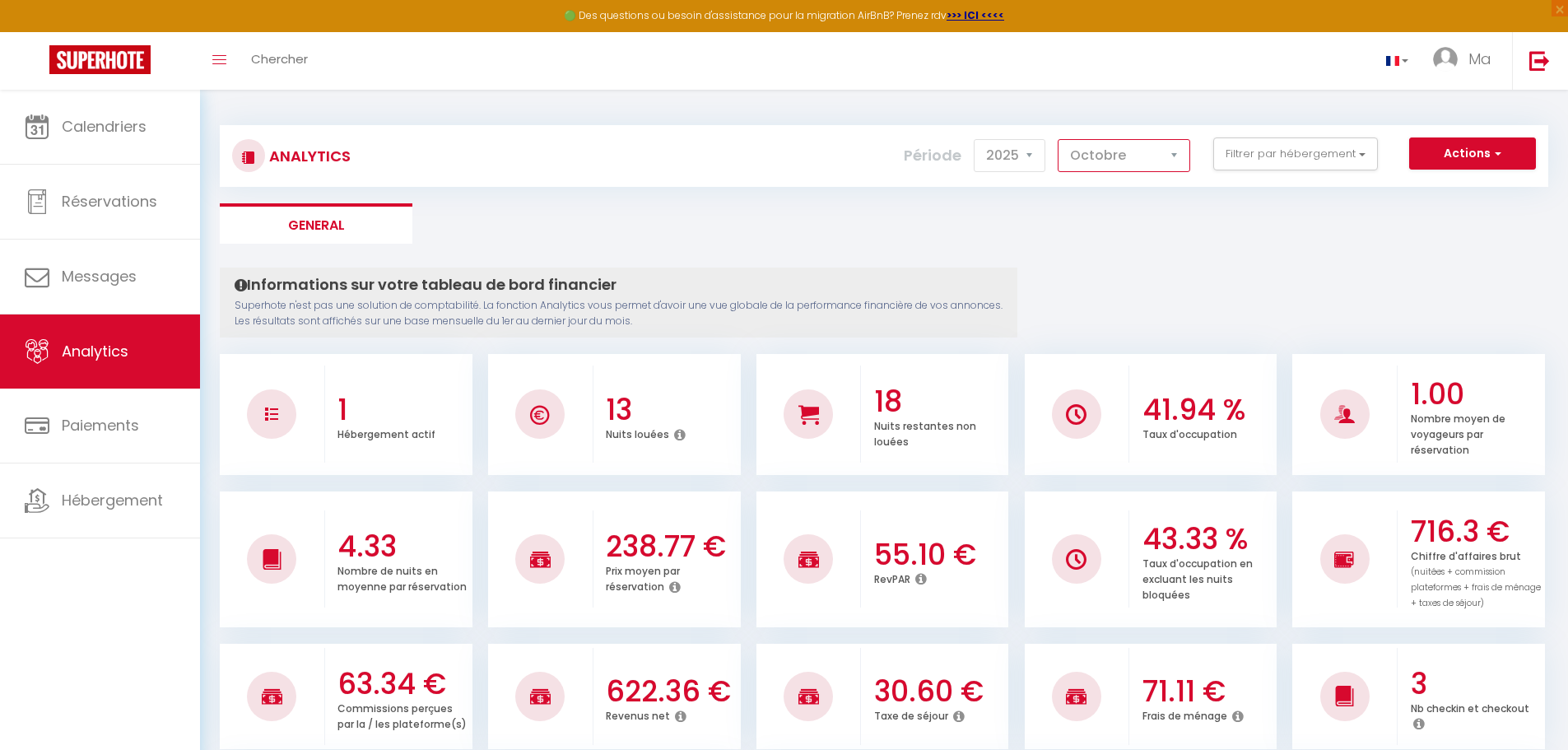
click at [1109, 155] on select "[PERSON_NAME] Mars Avril Mai Juin Juillet Août Septembre Octobre Novembre Décem…" at bounding box center [1124, 155] width 132 height 33
select select "9"
click at [1059, 139] on select "[PERSON_NAME] Mars Avril Mai Juin Juillet Août Septembre Octobre Novembre Décem…" at bounding box center [1124, 155] width 132 height 33
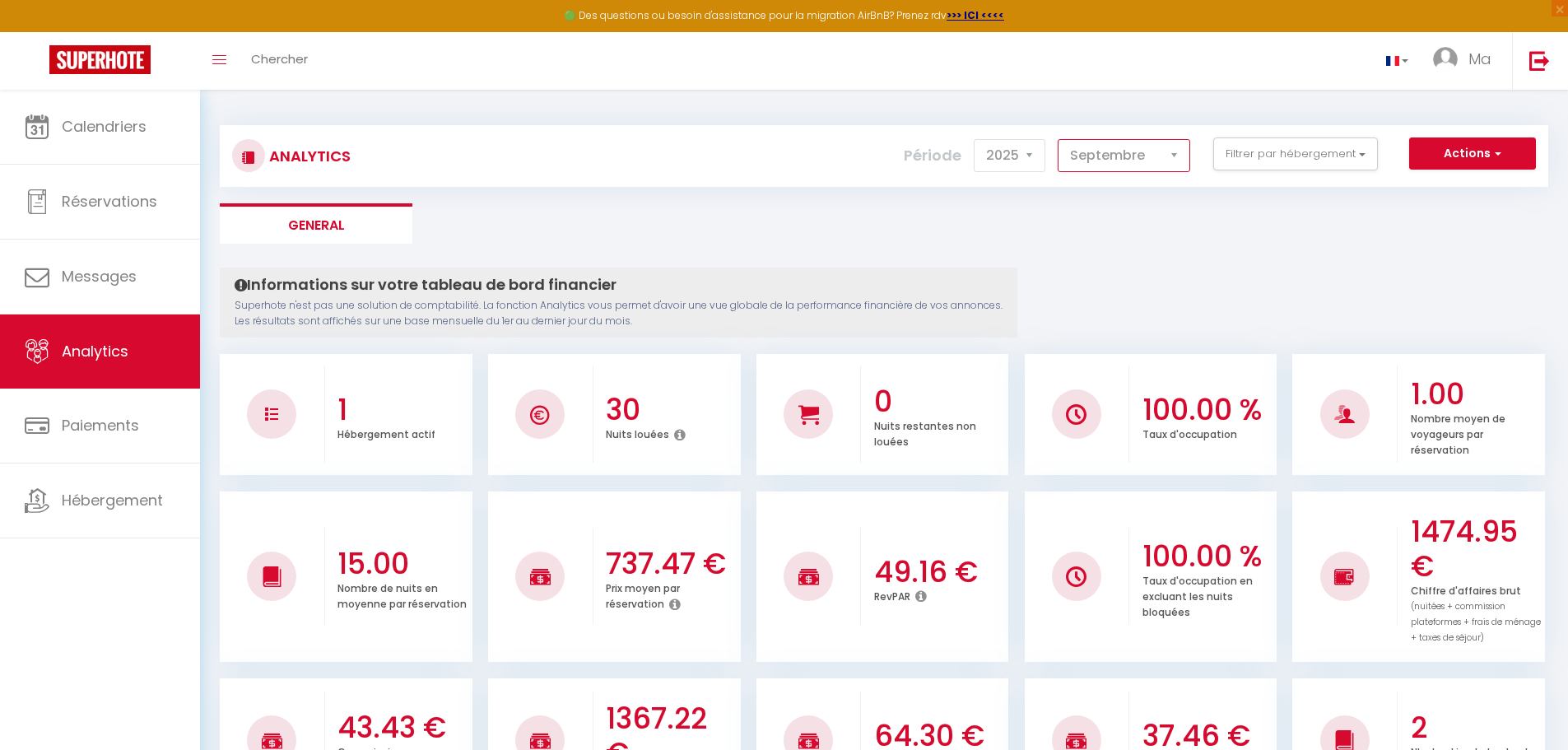
click at [1145, 155] on select "[PERSON_NAME] Mars Avril Mai Juin Juillet Août Septembre Octobre Novembre Décem…" at bounding box center [1124, 155] width 132 height 33
click at [1272, 216] on ul "General" at bounding box center [884, 223] width 1329 height 41
click at [1294, 150] on button "Filtrer par hébergement" at bounding box center [1295, 154] width 165 height 33
